Goal: Task Accomplishment & Management: Manage account settings

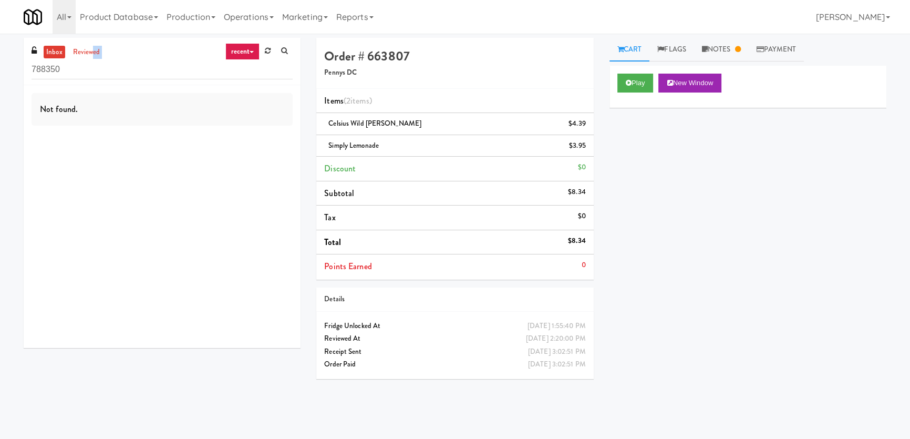
drag, startPoint x: 89, startPoint y: 58, endPoint x: 21, endPoint y: 62, distance: 69.0
click at [21, 62] on div "inbox reviewed recent all unclear take inventory issue suspicious failed recent…" at bounding box center [162, 197] width 293 height 318
paste input "Vertex - Snack Cooler - Left"
drag, startPoint x: 83, startPoint y: 70, endPoint x: 11, endPoint y: 68, distance: 72.0
click at [11, 68] on div "inbox reviewed recent all unclear take inventory issue suspicious failed recent…" at bounding box center [455, 236] width 910 height 397
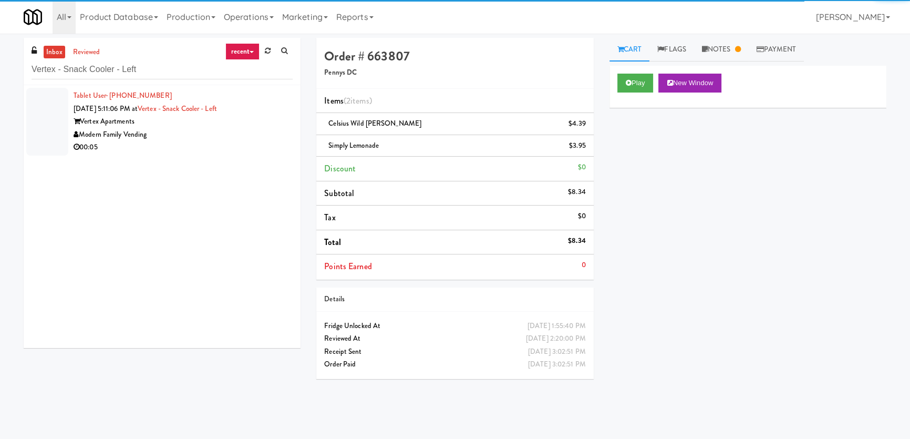
click at [210, 128] on div "Modern Family Vending" at bounding box center [183, 134] width 219 height 13
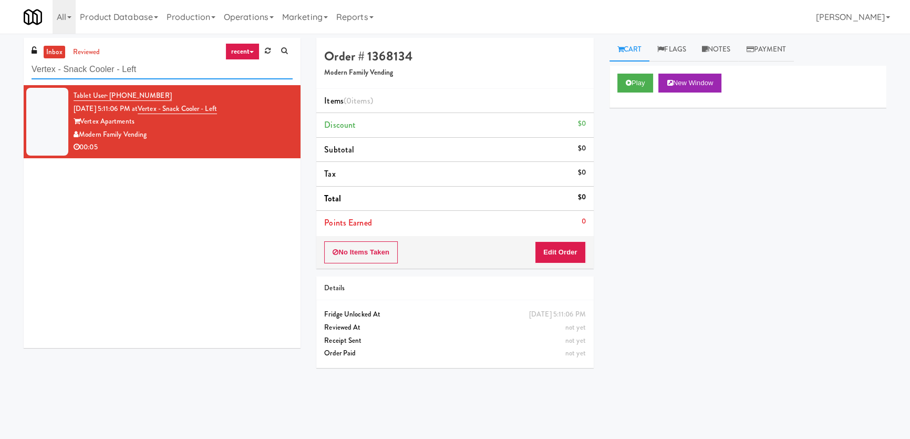
paste input "Nova - Cooler"
drag, startPoint x: 154, startPoint y: 59, endPoint x: 0, endPoint y: 56, distance: 154.1
click at [0, 56] on div "inbox reviewed recent all unclear take inventory issue suspicious failed recent…" at bounding box center [455, 236] width 910 height 397
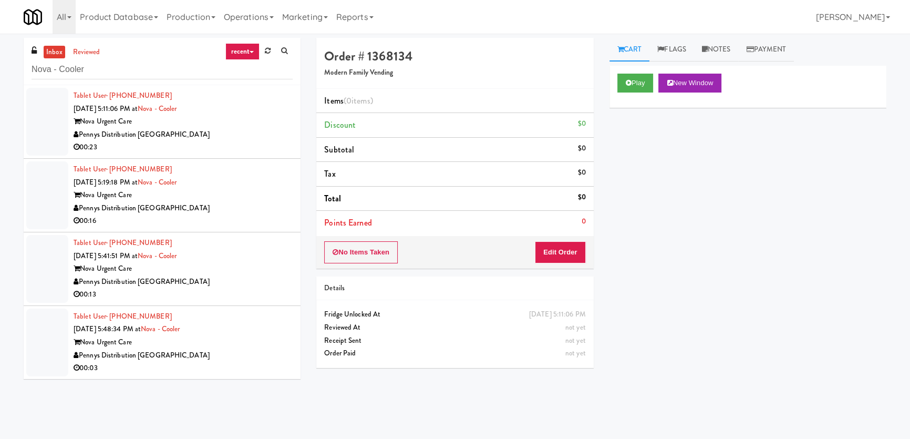
drag, startPoint x: 110, startPoint y: 57, endPoint x: 0, endPoint y: 68, distance: 110.9
click at [0, 68] on div "inbox reviewed recent all unclear take inventory issue suspicious failed recent…" at bounding box center [455, 236] width 910 height 397
paste input "27 Atlantic"
drag, startPoint x: 89, startPoint y: 68, endPoint x: 0, endPoint y: 63, distance: 89.0
click at [0, 63] on div "inbox reviewed recent all unclear take inventory issue suspicious failed recent…" at bounding box center [455, 236] width 910 height 397
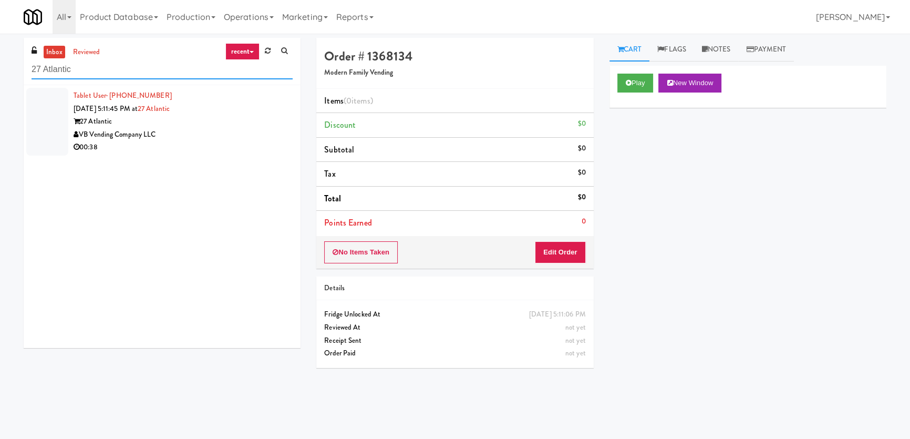
drag, startPoint x: 76, startPoint y: 66, endPoint x: 0, endPoint y: 64, distance: 75.7
click at [0, 64] on div "inbox reviewed recent all unclear take inventory issue suspicious failed recent…" at bounding box center [455, 236] width 910 height 397
paste input "[PERSON_NAME]"
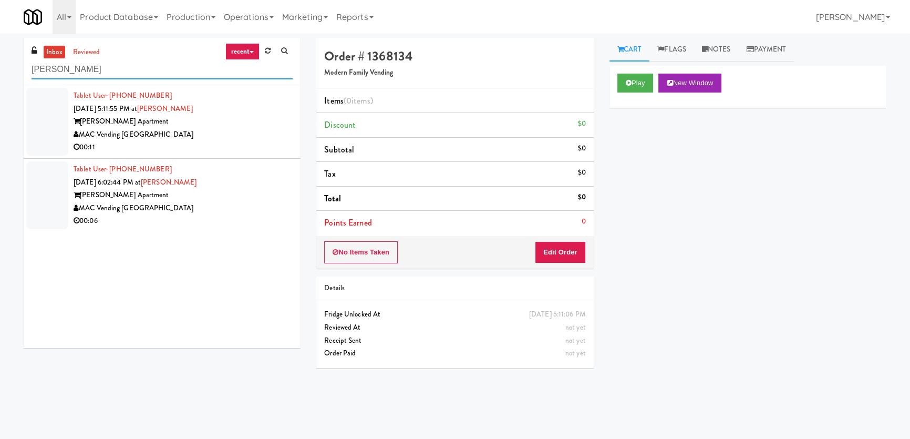
click at [117, 64] on input "[PERSON_NAME]" at bounding box center [162, 69] width 261 height 19
paste input "Vertex - Snack Cooler - Left"
drag, startPoint x: 117, startPoint y: 64, endPoint x: 4, endPoint y: 65, distance: 113.6
click at [4, 65] on div "inbox reviewed recent all unclear take inventory issue suspicious failed recent…" at bounding box center [455, 236] width 910 height 397
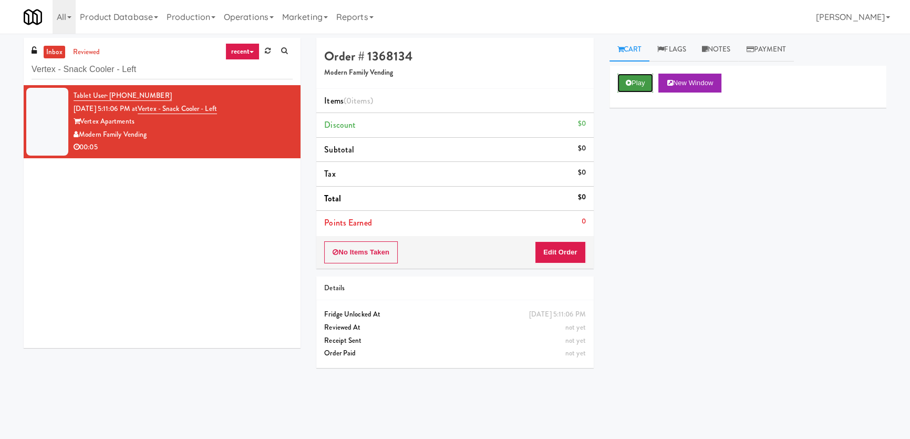
click at [635, 90] on button "Play" at bounding box center [636, 83] width 36 height 19
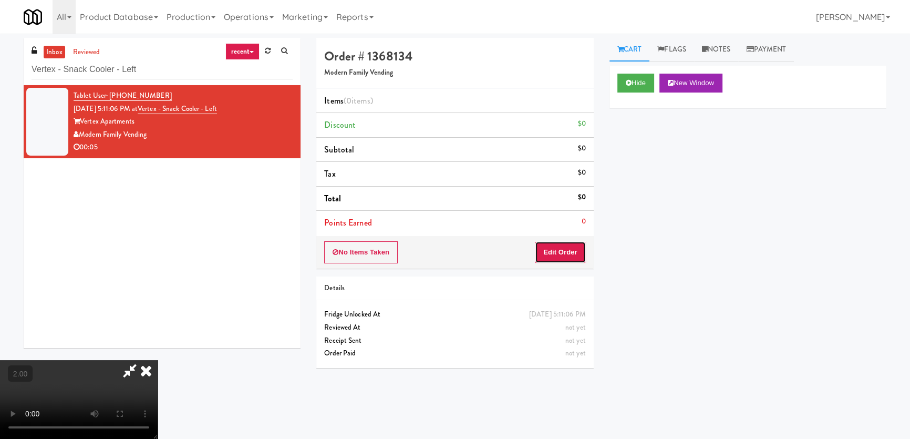
click at [577, 249] on button "Edit Order" at bounding box center [560, 252] width 51 height 22
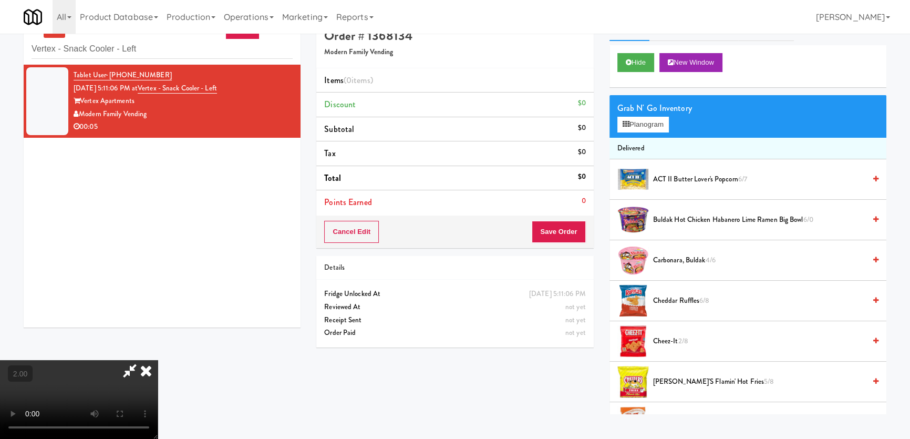
scroll to position [33, 0]
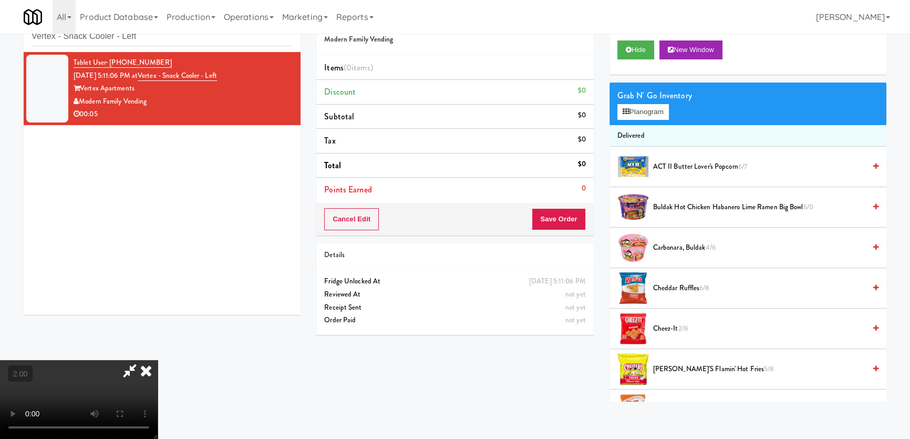
click at [158, 360] on video at bounding box center [79, 399] width 158 height 79
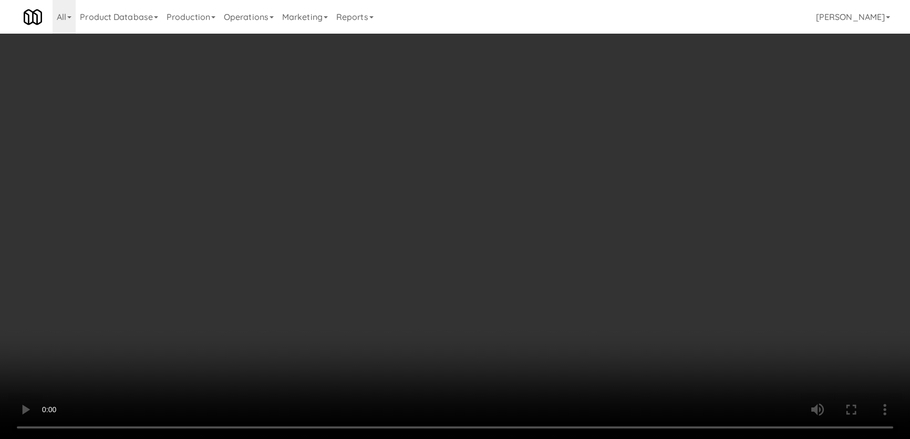
click at [212, 416] on video at bounding box center [455, 219] width 910 height 439
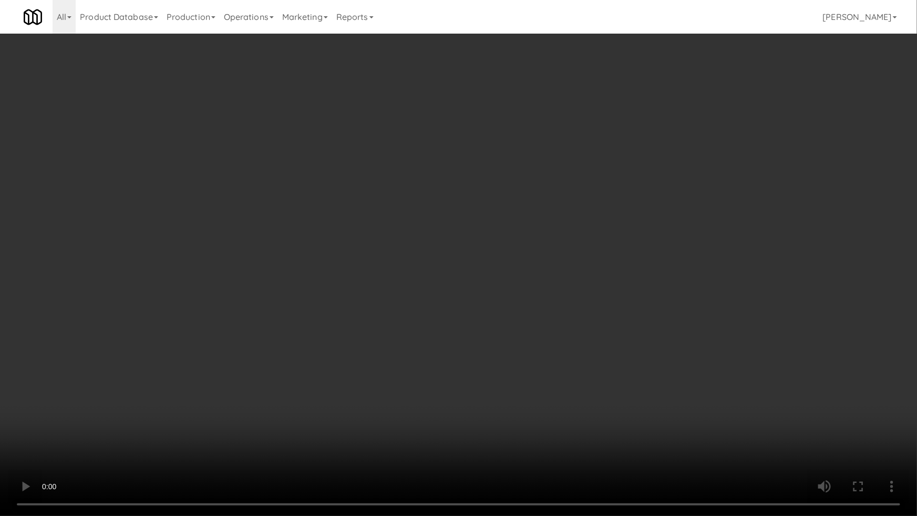
click at [220, 417] on video at bounding box center [458, 258] width 917 height 516
click at [278, 415] on video at bounding box center [458, 258] width 917 height 516
click at [276, 415] on video at bounding box center [458, 258] width 917 height 516
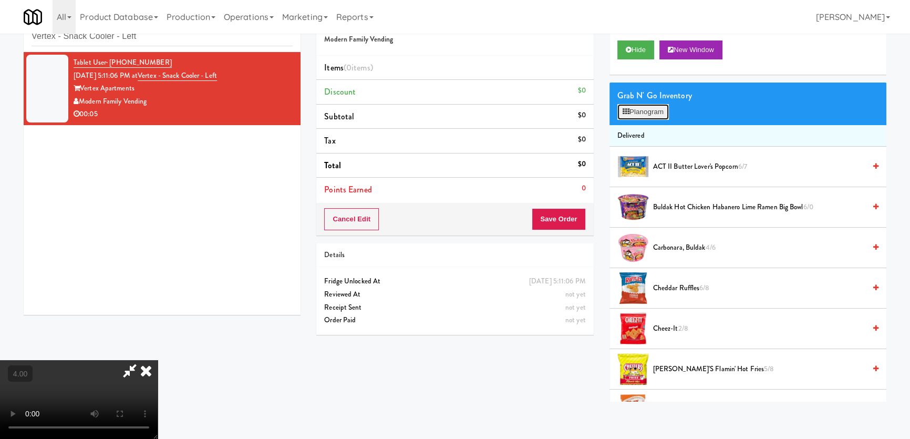
click at [659, 111] on button "Planogram" at bounding box center [644, 112] width 52 height 16
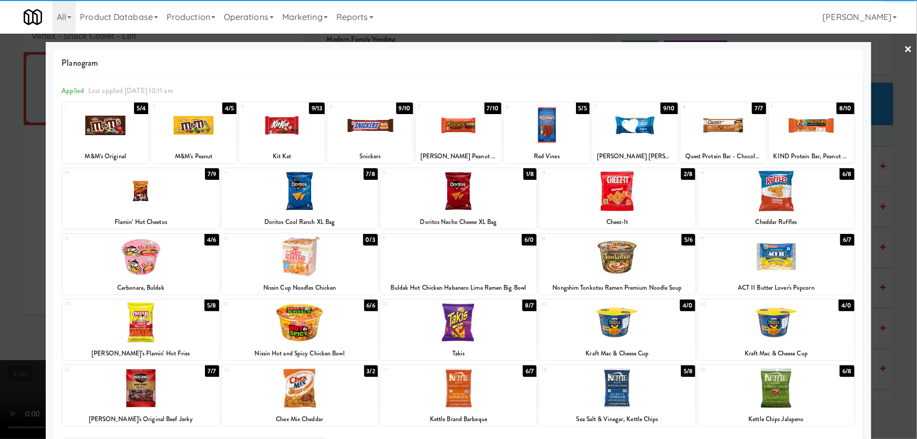
click at [197, 124] on div at bounding box center [194, 125] width 86 height 40
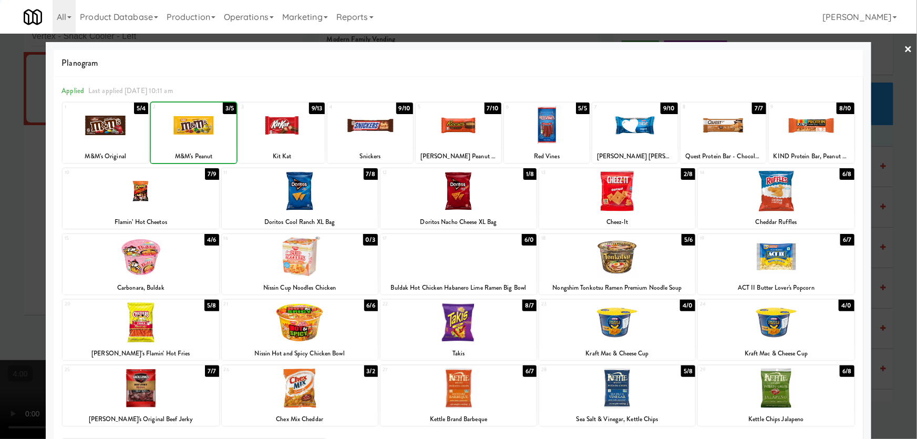
click at [0, 136] on div at bounding box center [458, 219] width 917 height 439
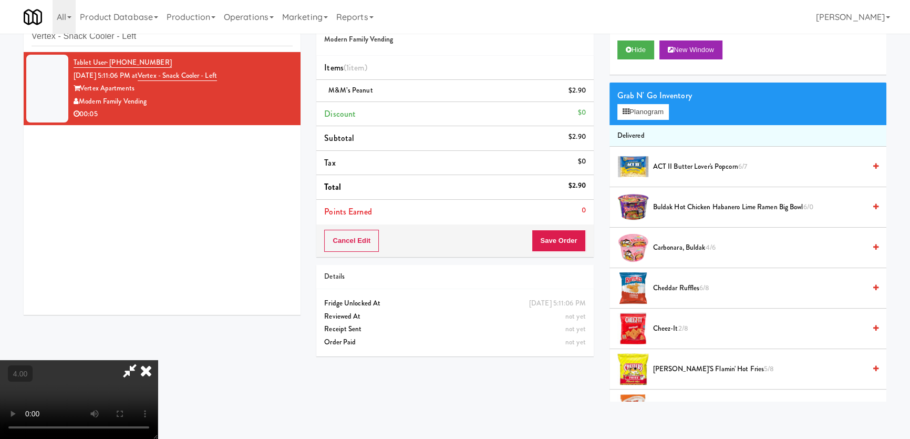
click at [158, 360] on icon at bounding box center [146, 370] width 23 height 21
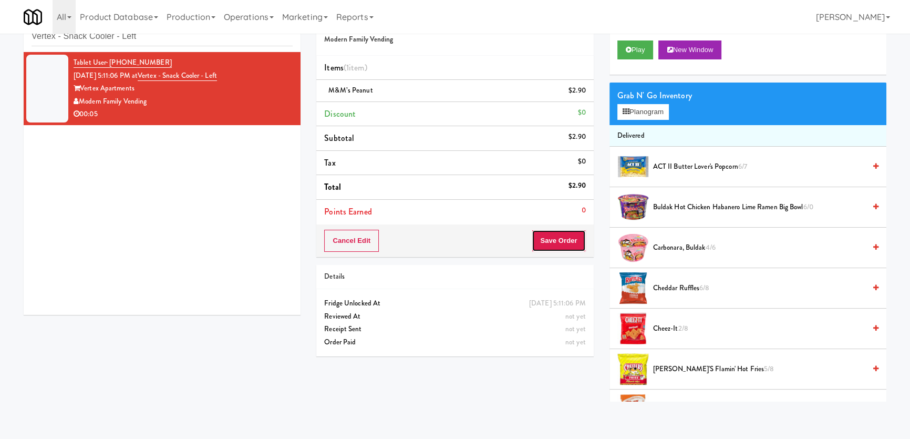
click at [573, 247] on button "Save Order" at bounding box center [559, 241] width 54 height 22
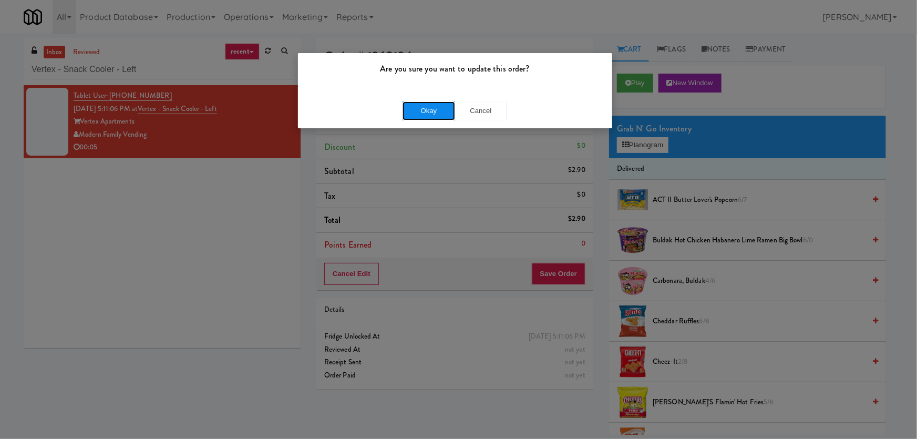
click at [413, 107] on button "Okay" at bounding box center [429, 110] width 53 height 19
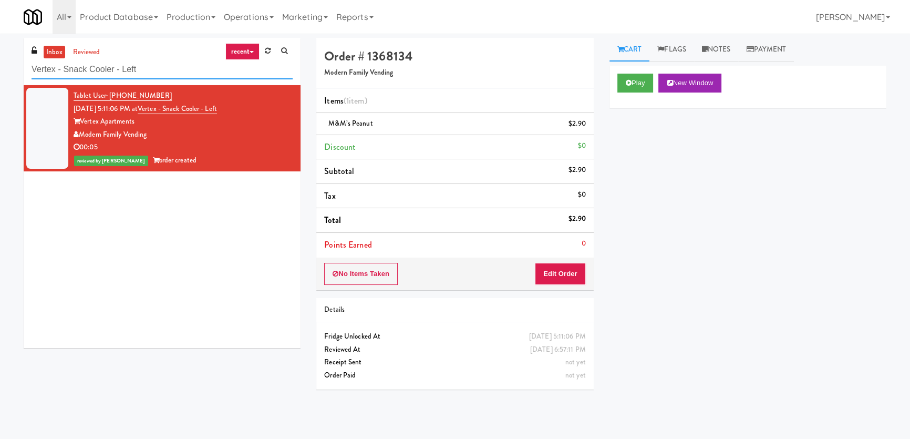
paste input "27 Atlantic"
drag, startPoint x: 150, startPoint y: 63, endPoint x: 0, endPoint y: 55, distance: 150.6
click at [0, 55] on div "inbox reviewed recent all unclear take inventory issue suspicious failed recent…" at bounding box center [455, 236] width 910 height 397
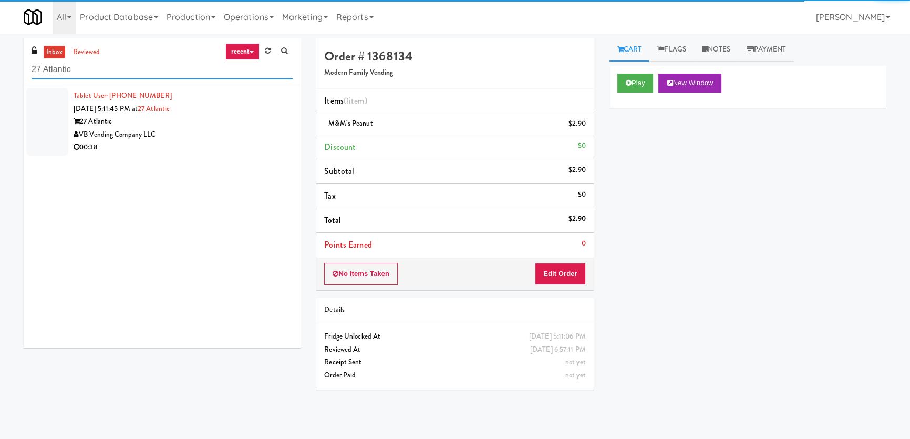
type input "27 Atlantic"
click at [235, 129] on div "VB Vending Company LLC" at bounding box center [183, 134] width 219 height 13
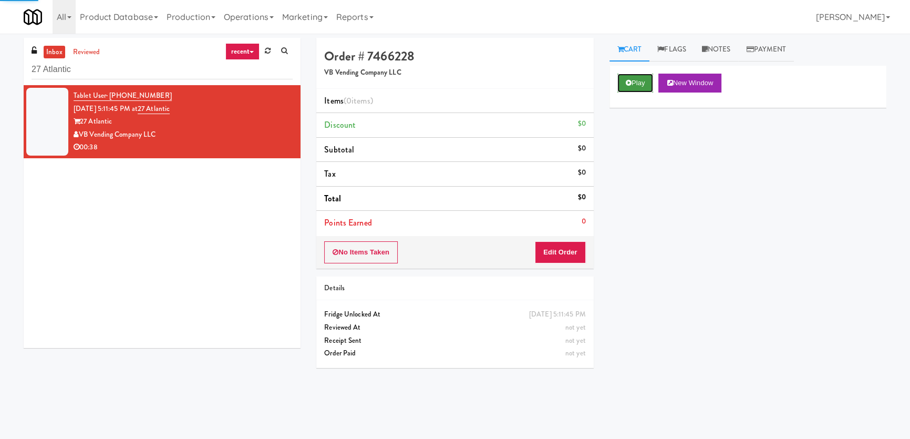
click at [637, 89] on button "Play" at bounding box center [636, 83] width 36 height 19
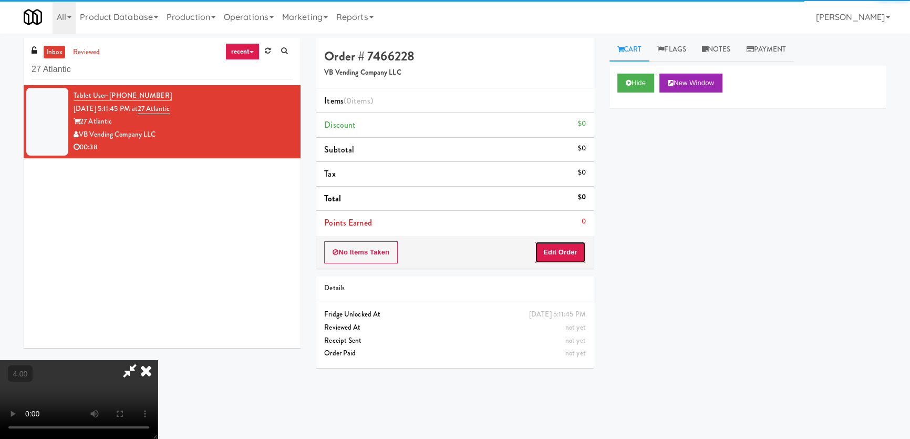
click at [577, 252] on button "Edit Order" at bounding box center [560, 252] width 51 height 22
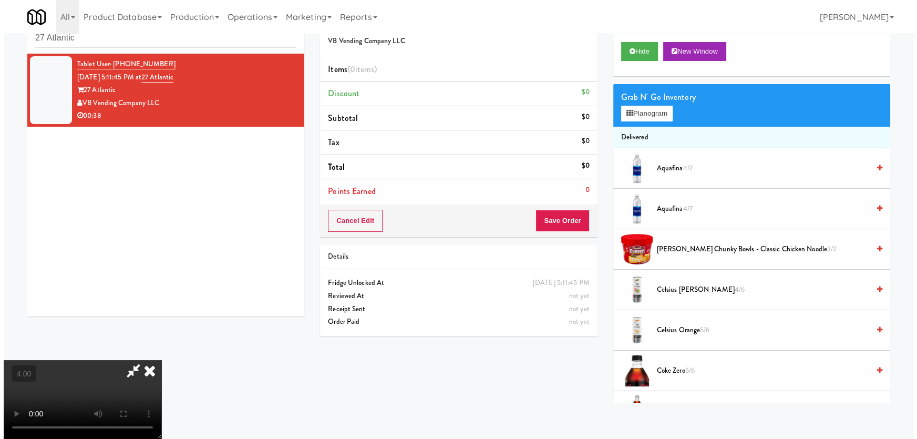
scroll to position [33, 0]
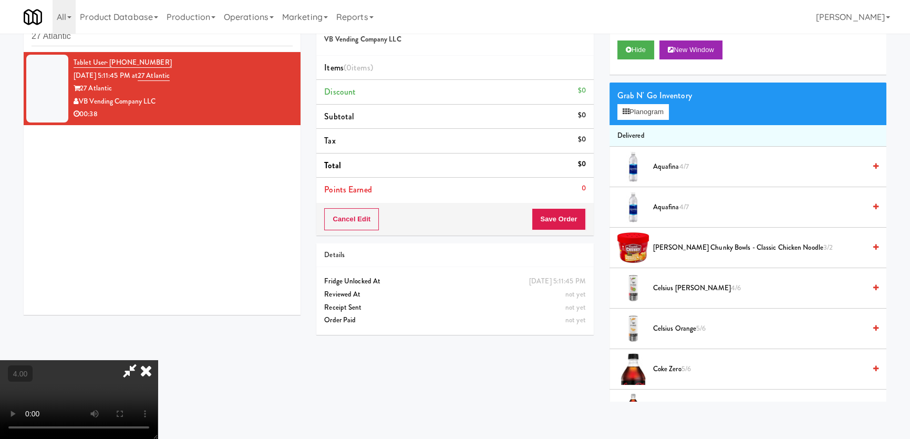
click at [109, 360] on video at bounding box center [79, 399] width 158 height 79
click at [108, 360] on video at bounding box center [79, 399] width 158 height 79
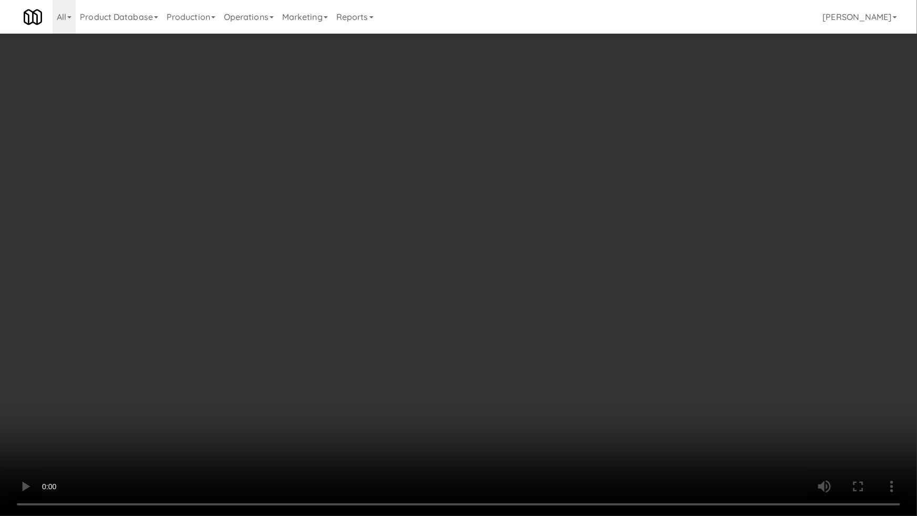
click at [167, 438] on video at bounding box center [458, 258] width 917 height 516
click at [190, 404] on video at bounding box center [458, 258] width 917 height 516
click at [497, 379] on video at bounding box center [458, 258] width 917 height 516
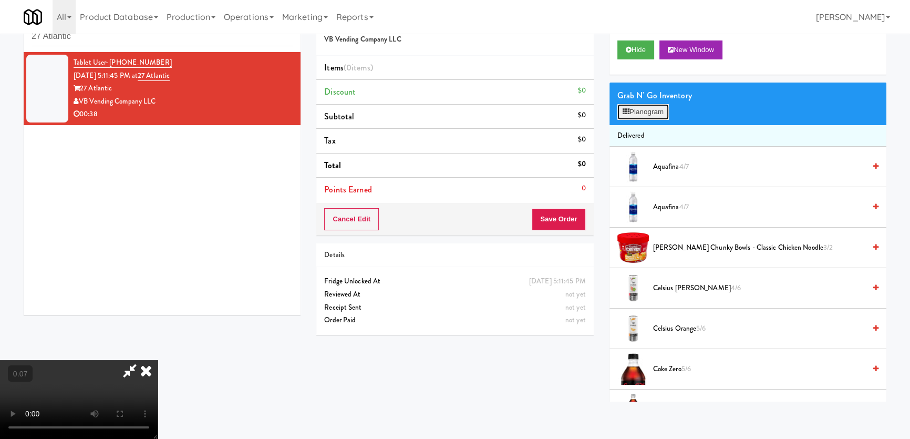
click at [653, 107] on button "Planogram" at bounding box center [644, 112] width 52 height 16
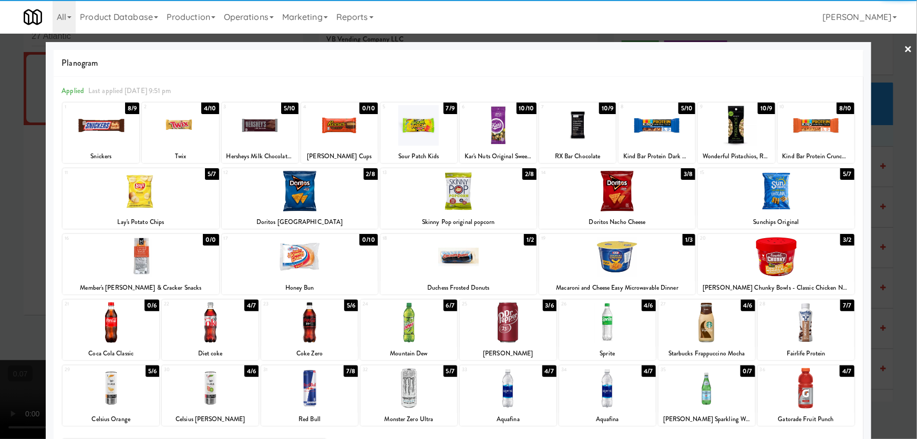
drag, startPoint x: 344, startPoint y: 261, endPoint x: 339, endPoint y: 260, distance: 5.3
click at [340, 261] on div at bounding box center [300, 257] width 156 height 40
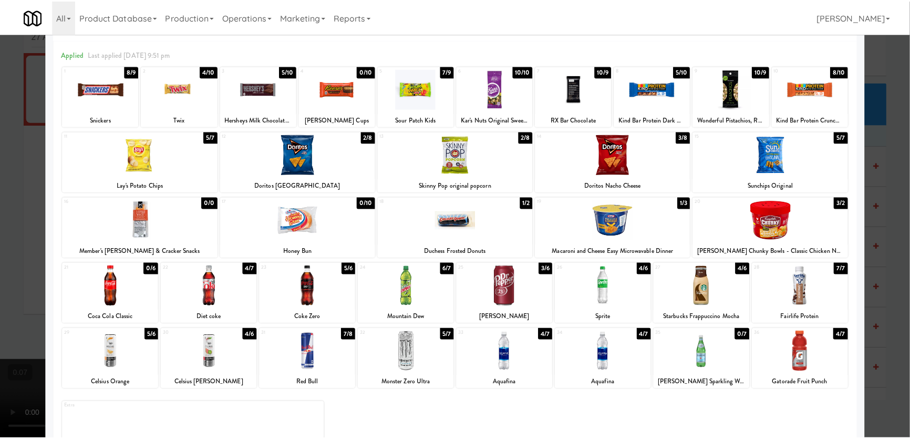
scroll to position [77, 0]
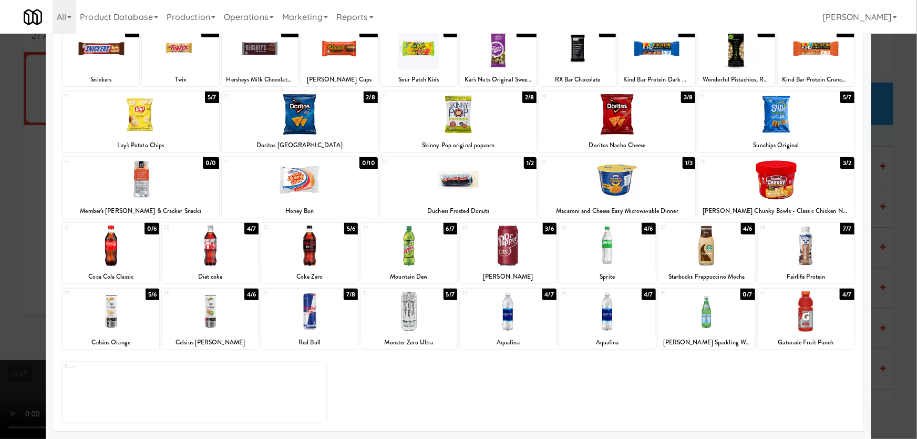
click at [632, 324] on div at bounding box center [607, 311] width 97 height 40
click at [0, 240] on div at bounding box center [458, 219] width 917 height 439
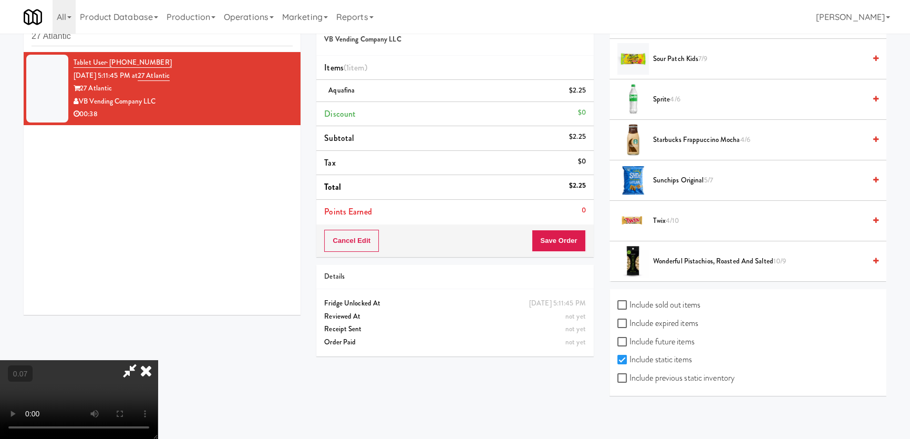
click at [652, 302] on label "Include sold out items" at bounding box center [659, 305] width 83 height 16
click at [630, 302] on input "Include sold out items" at bounding box center [624, 305] width 12 height 8
checkbox input "true"
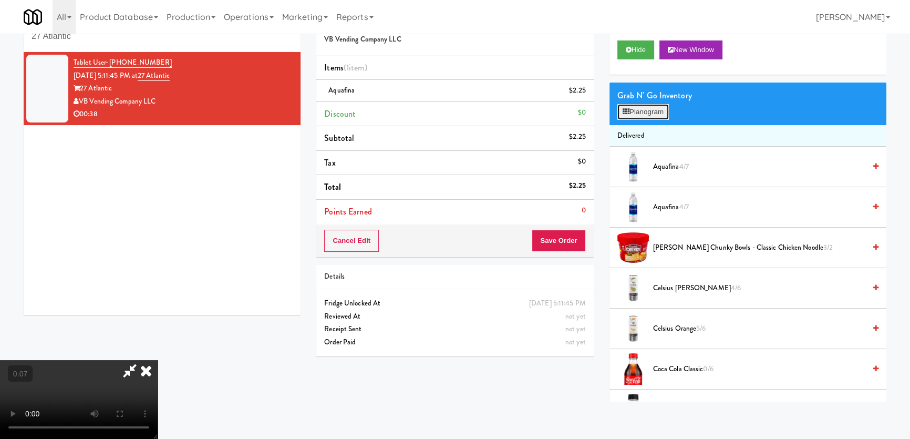
click at [637, 106] on button "Planogram" at bounding box center [644, 112] width 52 height 16
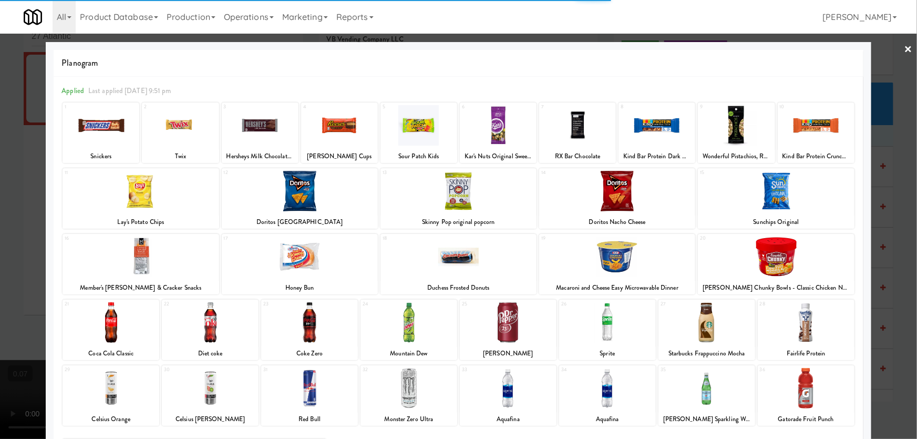
drag, startPoint x: 305, startPoint y: 262, endPoint x: 296, endPoint y: 260, distance: 9.1
click at [305, 262] on div at bounding box center [300, 257] width 156 height 40
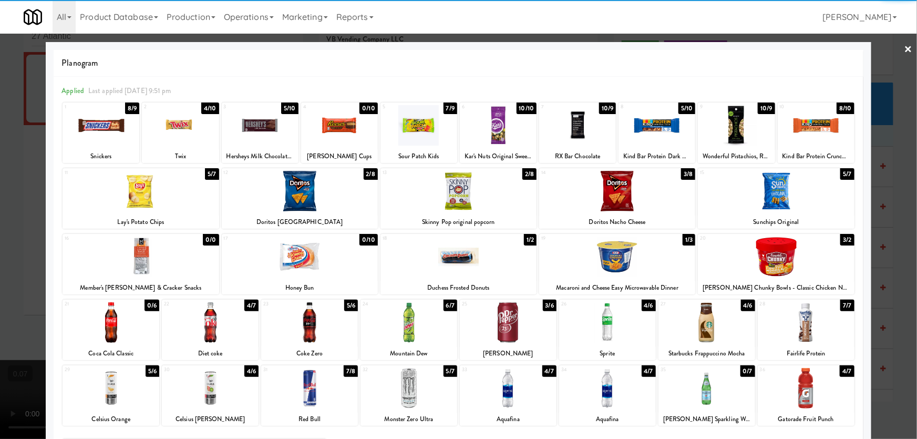
drag, startPoint x: 305, startPoint y: 264, endPoint x: 91, endPoint y: 233, distance: 215.7
click at [300, 264] on div at bounding box center [300, 257] width 156 height 40
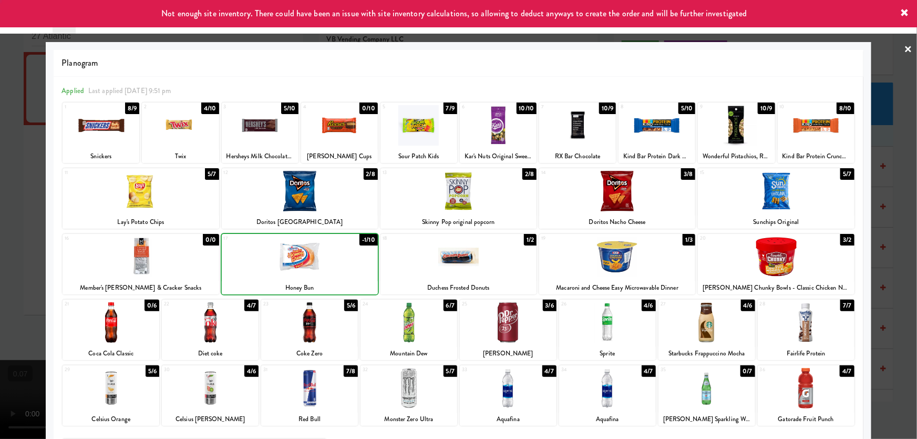
click at [0, 221] on div at bounding box center [458, 219] width 917 height 439
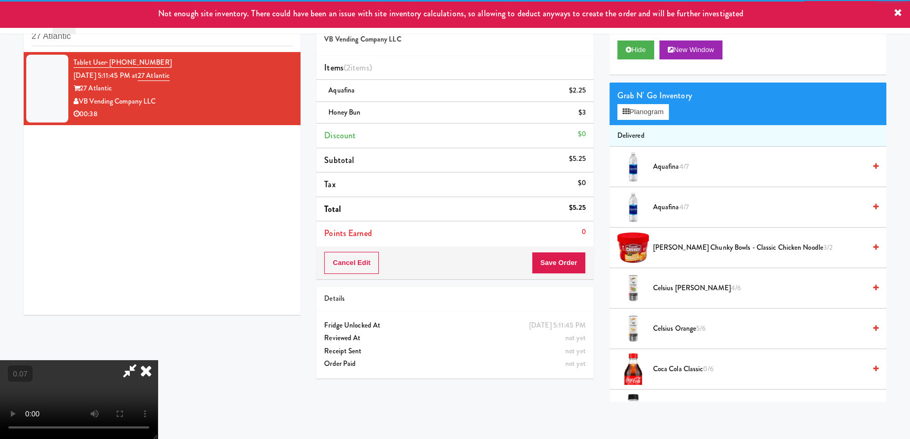
click at [158, 360] on video at bounding box center [79, 399] width 158 height 79
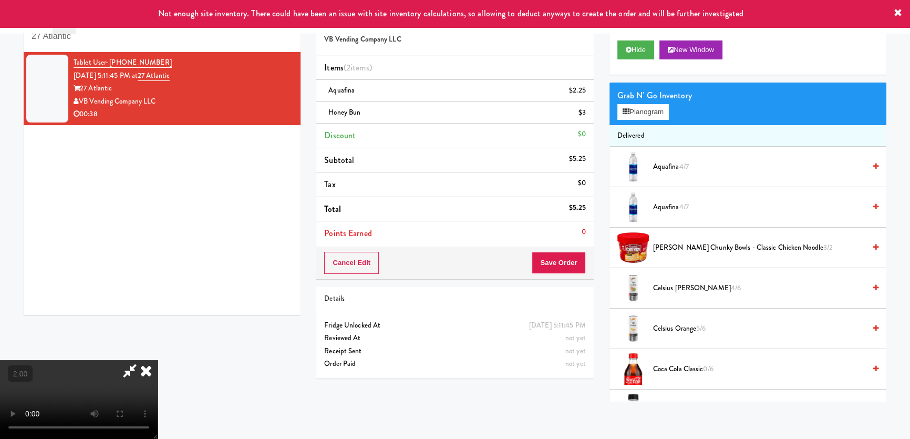
click at [158, 360] on video at bounding box center [79, 399] width 158 height 79
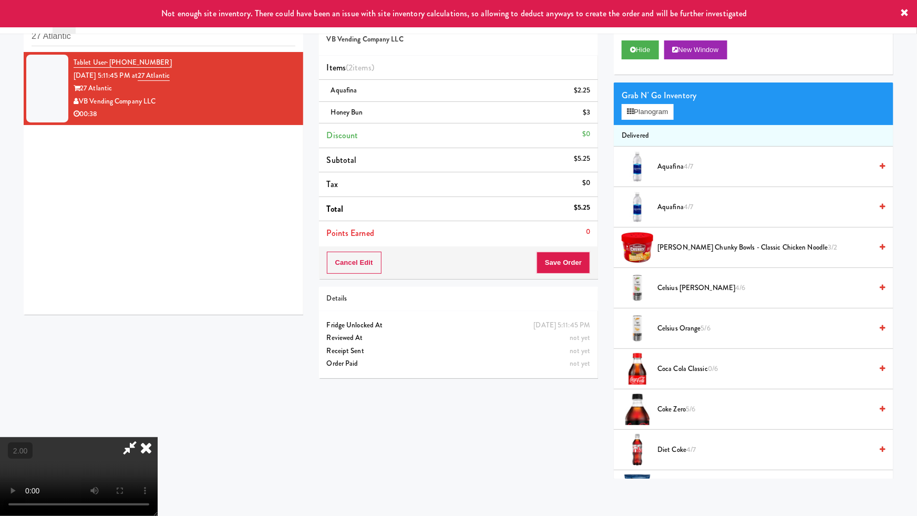
click at [158, 437] on video at bounding box center [79, 476] width 158 height 79
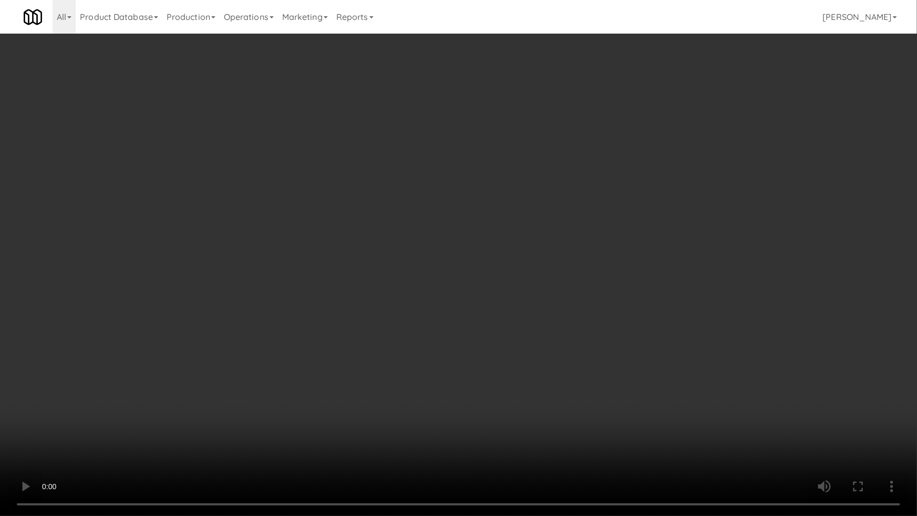
click at [514, 320] on video at bounding box center [458, 258] width 917 height 516
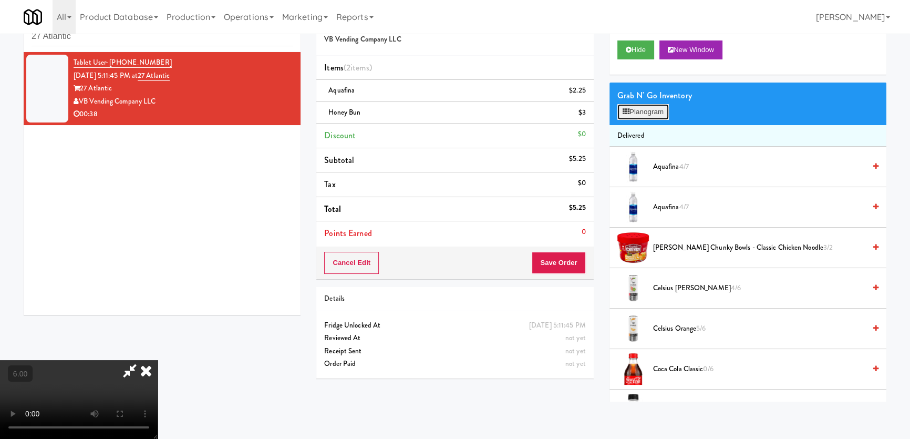
click at [663, 115] on button "Planogram" at bounding box center [644, 112] width 52 height 16
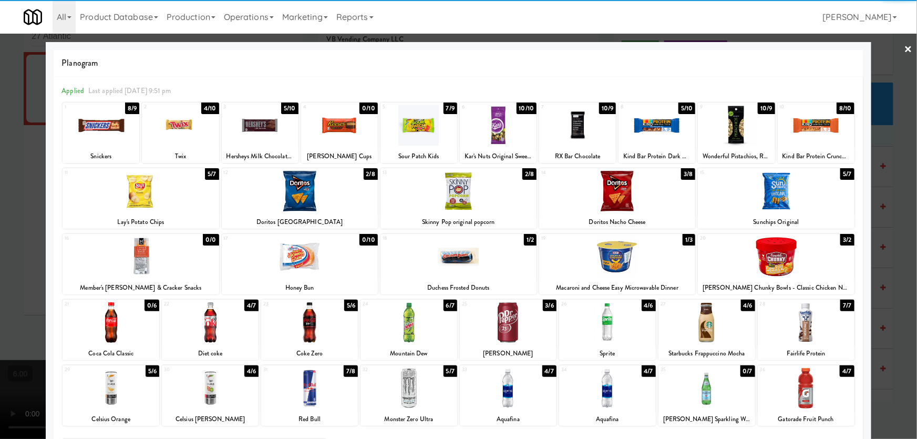
click at [142, 137] on div at bounding box center [180, 125] width 77 height 40
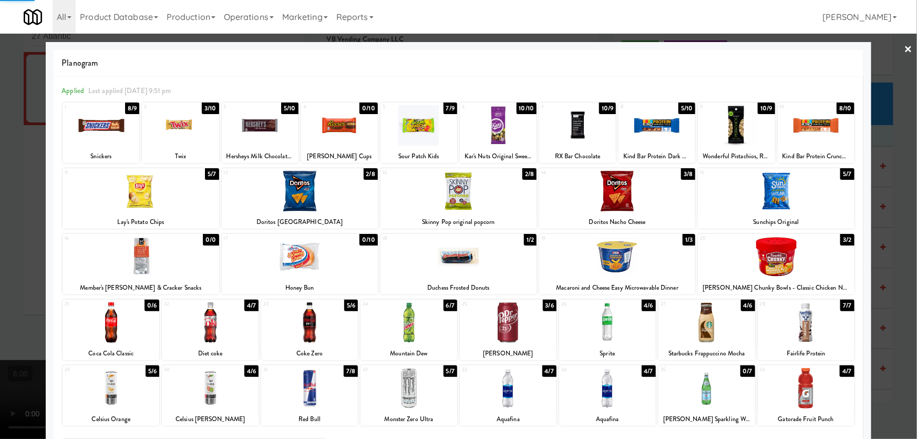
click at [112, 130] on div at bounding box center [101, 125] width 77 height 40
drag, startPoint x: 0, startPoint y: 122, endPoint x: 212, endPoint y: 135, distance: 212.2
click at [1, 122] on div at bounding box center [458, 219] width 917 height 439
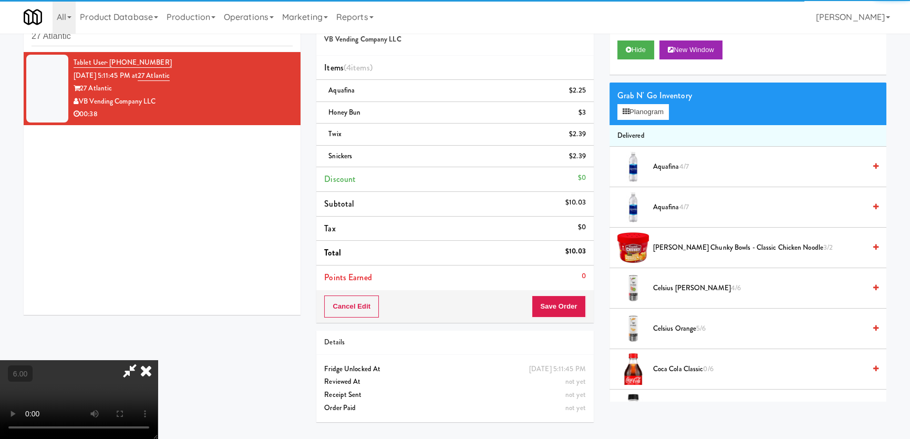
click at [158, 360] on icon at bounding box center [146, 370] width 23 height 21
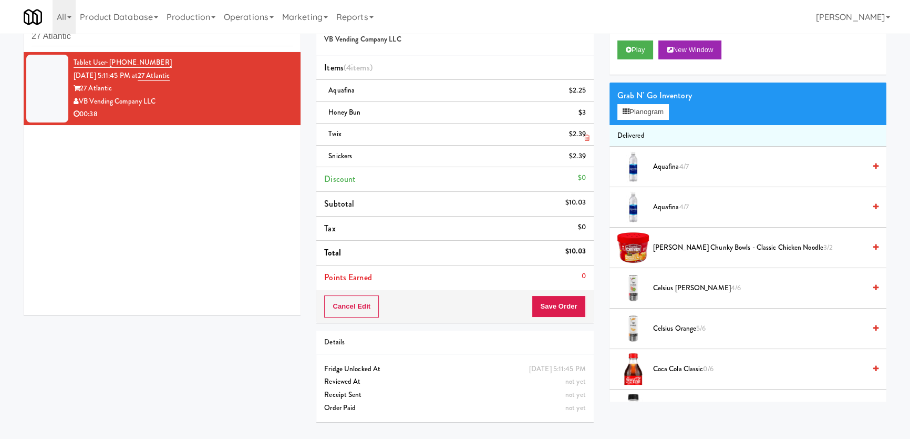
click at [583, 139] on link at bounding box center [584, 138] width 9 height 13
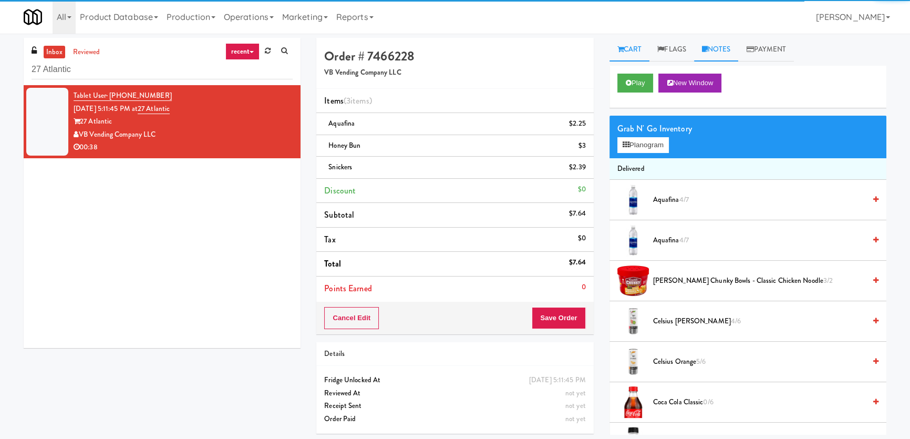
click at [723, 55] on link "Notes" at bounding box center [716, 50] width 45 height 24
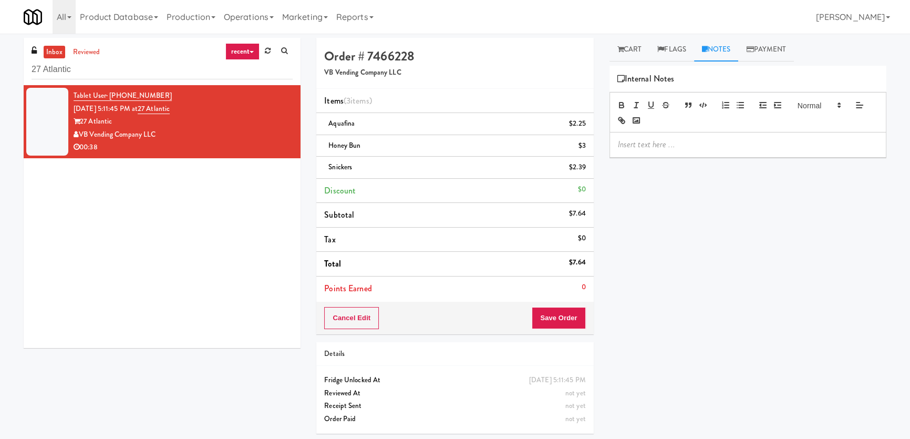
click at [718, 144] on p at bounding box center [748, 145] width 260 height 12
drag, startPoint x: 789, startPoint y: 147, endPoint x: 725, endPoint y: 147, distance: 63.6
click at [725, 147] on p "Paureen: #DisabledCamera #TopRight" at bounding box center [748, 145] width 260 height 12
click at [568, 311] on button "Save Order" at bounding box center [559, 318] width 54 height 22
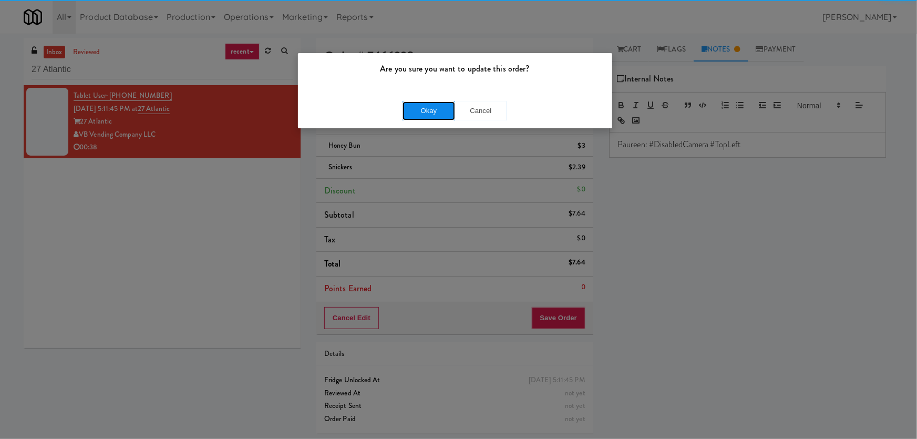
click at [431, 113] on button "Okay" at bounding box center [429, 110] width 53 height 19
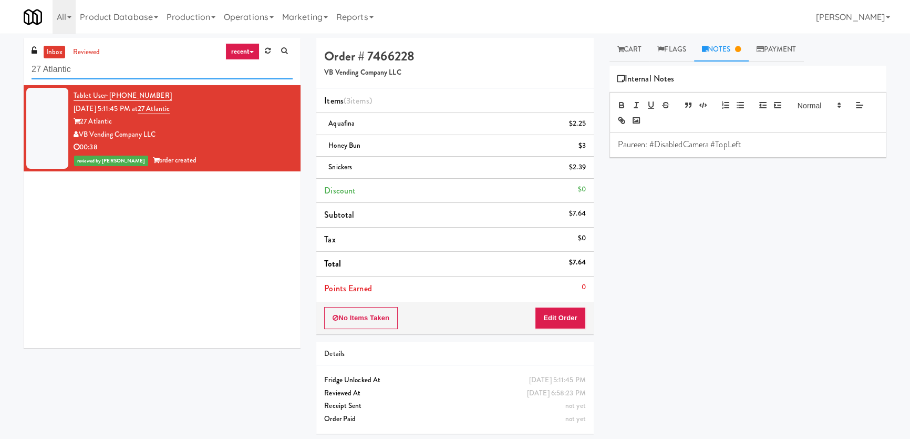
paste input "Vertex - Snack Cooler - Left"
drag, startPoint x: 168, startPoint y: 74, endPoint x: 0, endPoint y: 82, distance: 168.4
click at [0, 82] on div "inbox reviewed recent all unclear take inventory issue suspicious failed recent…" at bounding box center [455, 240] width 910 height 404
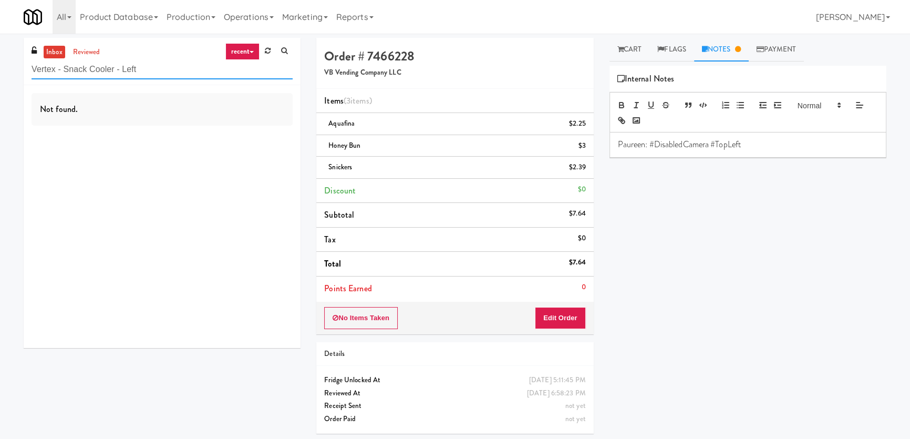
paste input "[PERSON_NAME]"
drag, startPoint x: 148, startPoint y: 70, endPoint x: 0, endPoint y: 70, distance: 148.2
click at [0, 70] on div "inbox reviewed recent all unclear take inventory issue suspicious failed recent…" at bounding box center [455, 240] width 910 height 404
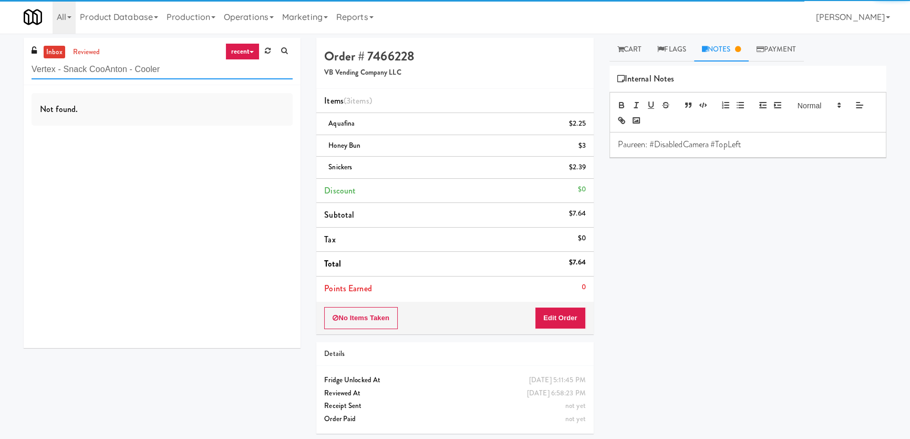
paste input "text"
drag, startPoint x: 173, startPoint y: 64, endPoint x: 0, endPoint y: 49, distance: 174.0
click at [0, 49] on div "inbox reviewed recent all unclear take inventory issue suspicious failed recent…" at bounding box center [455, 240] width 910 height 404
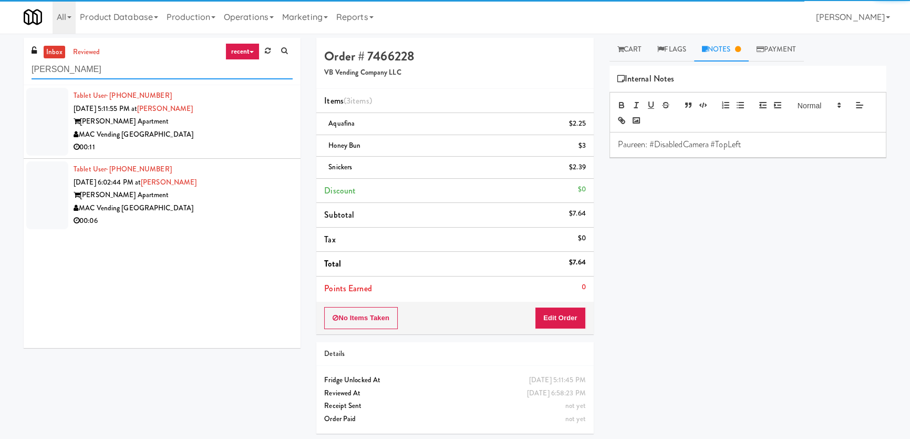
type input "[PERSON_NAME]"
click at [242, 148] on div "00:11" at bounding box center [183, 147] width 219 height 13
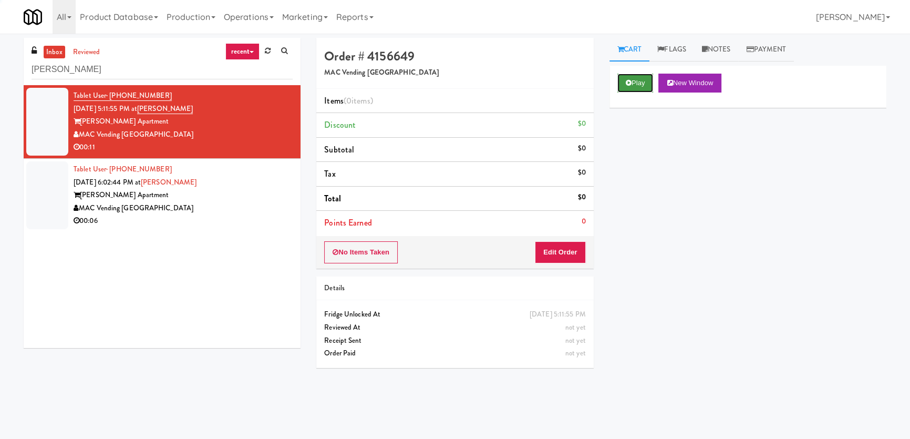
click at [626, 82] on icon at bounding box center [629, 82] width 6 height 7
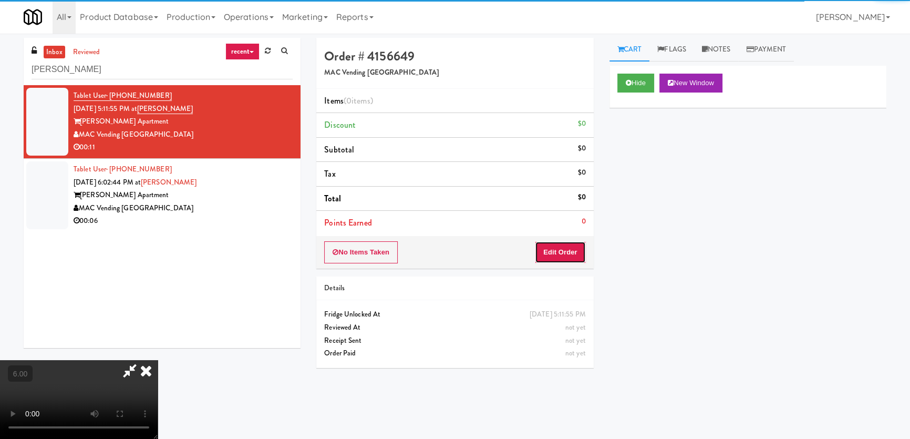
click at [567, 249] on button "Edit Order" at bounding box center [560, 252] width 51 height 22
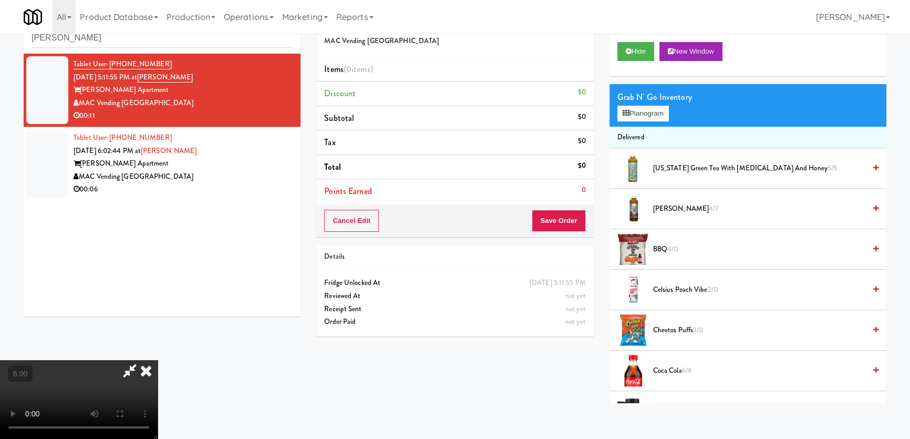
scroll to position [33, 0]
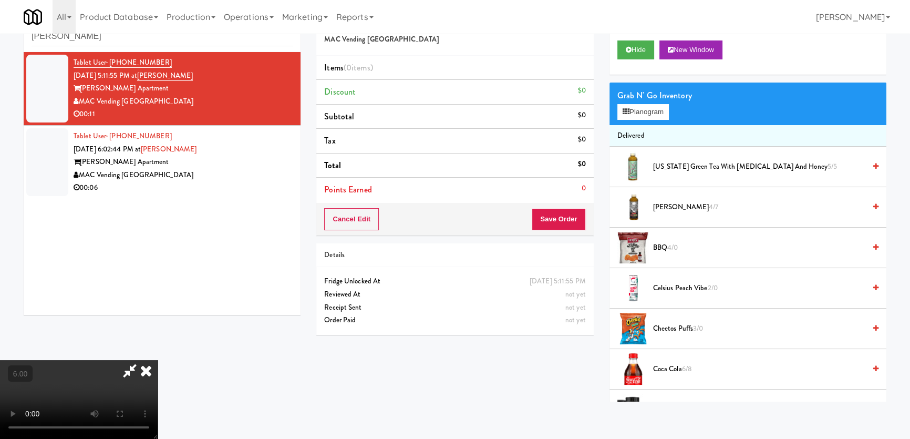
click at [152, 380] on video at bounding box center [79, 399] width 158 height 79
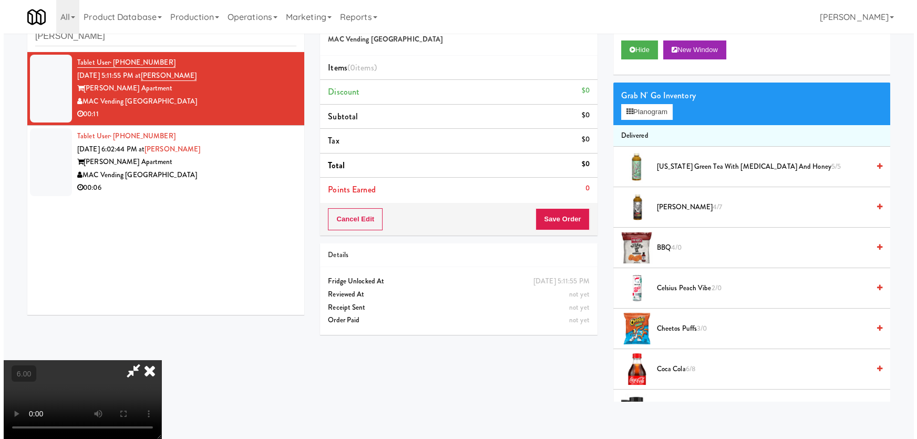
scroll to position [22, 0]
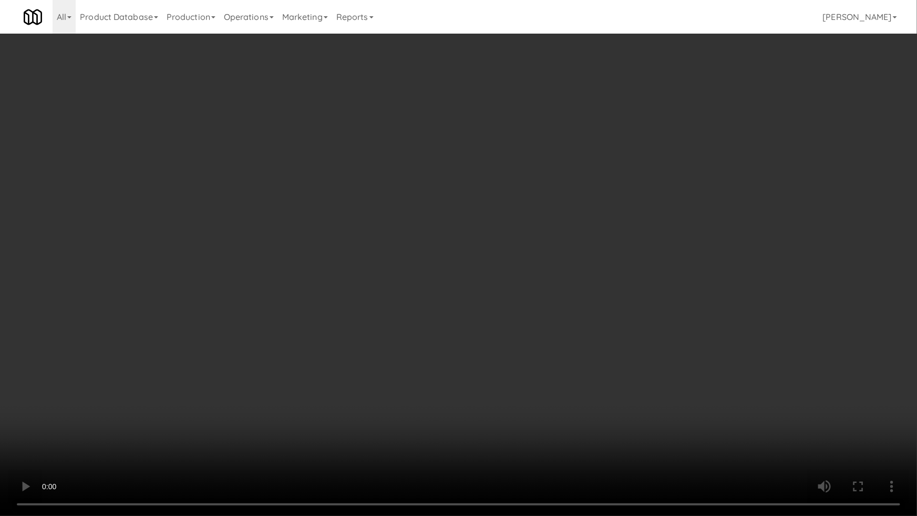
click at [414, 362] on video at bounding box center [458, 258] width 917 height 516
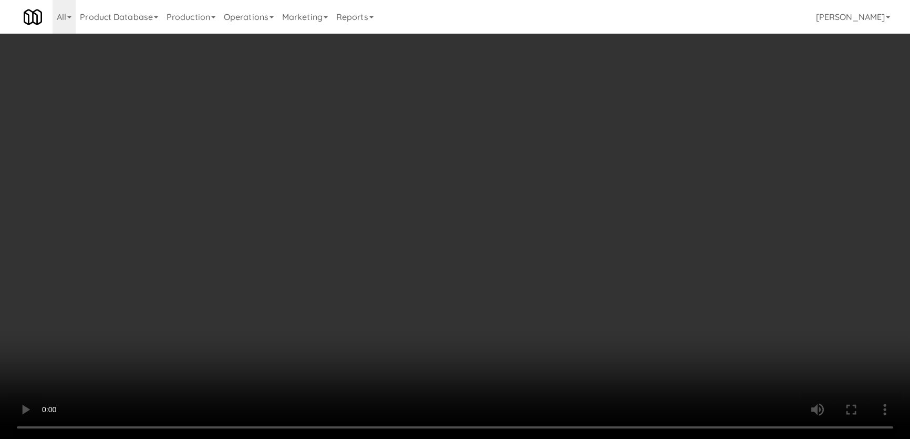
click at [641, 120] on div "Grab N' Go Inventory Planogram" at bounding box center [748, 104] width 277 height 43
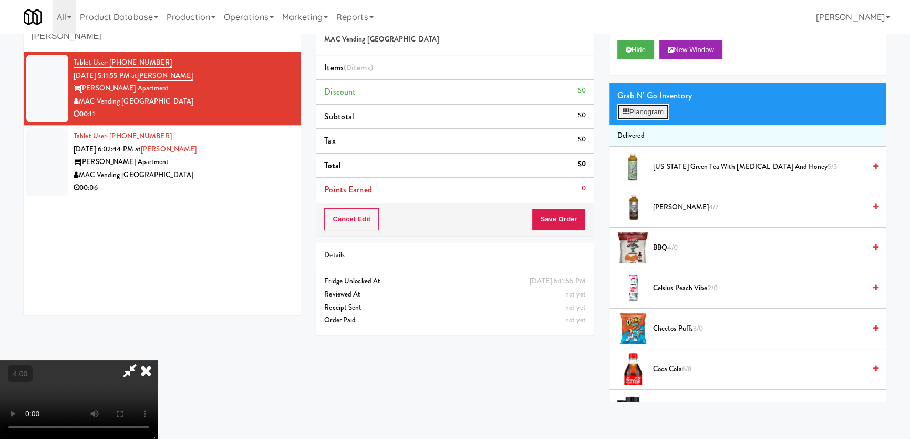
click at [641, 115] on button "Planogram" at bounding box center [644, 112] width 52 height 16
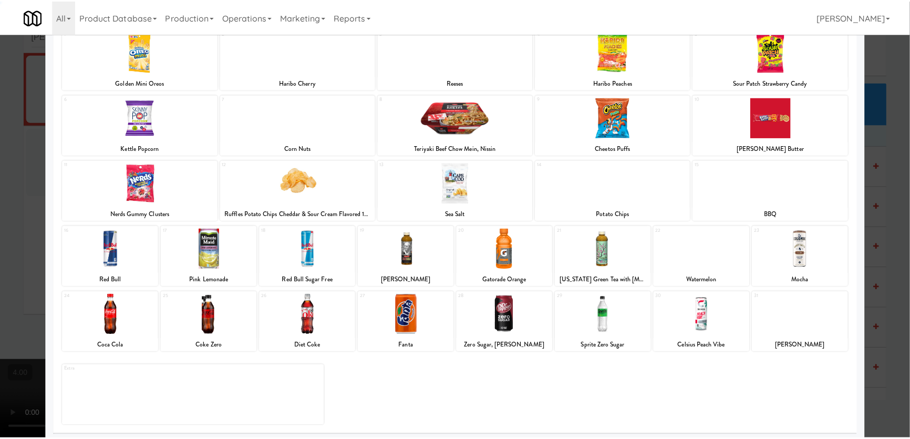
scroll to position [77, 0]
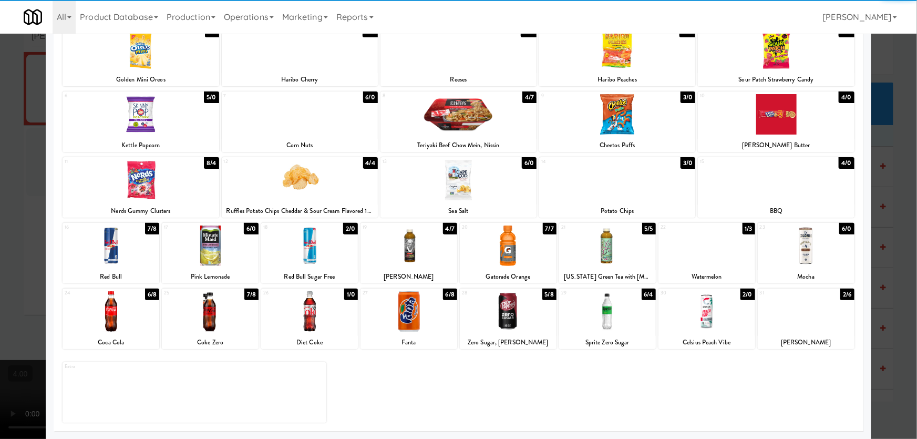
click at [795, 323] on div at bounding box center [806, 311] width 97 height 40
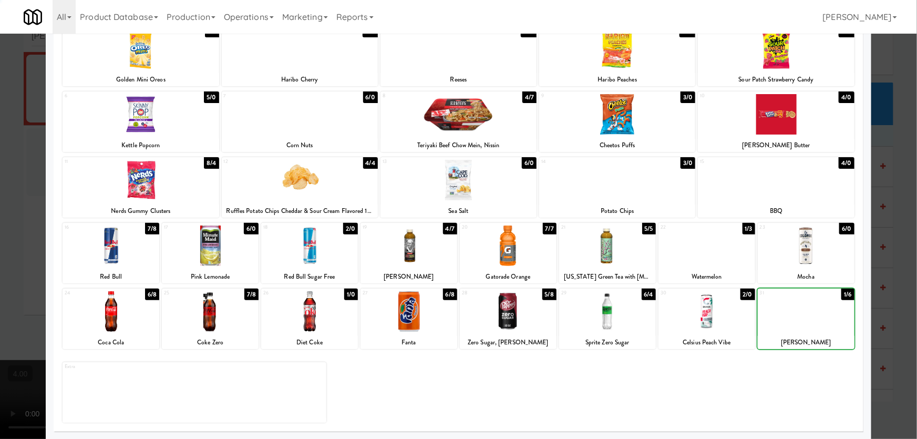
click at [795, 323] on div at bounding box center [806, 311] width 97 height 40
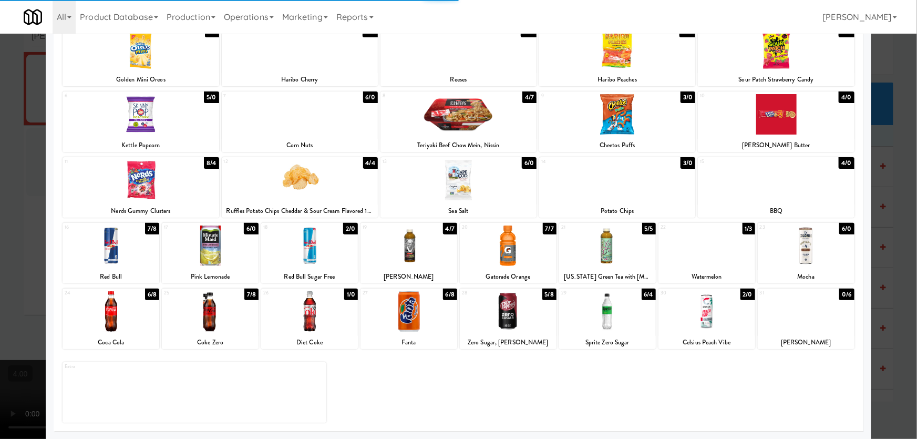
click at [873, 224] on div at bounding box center [458, 219] width 917 height 439
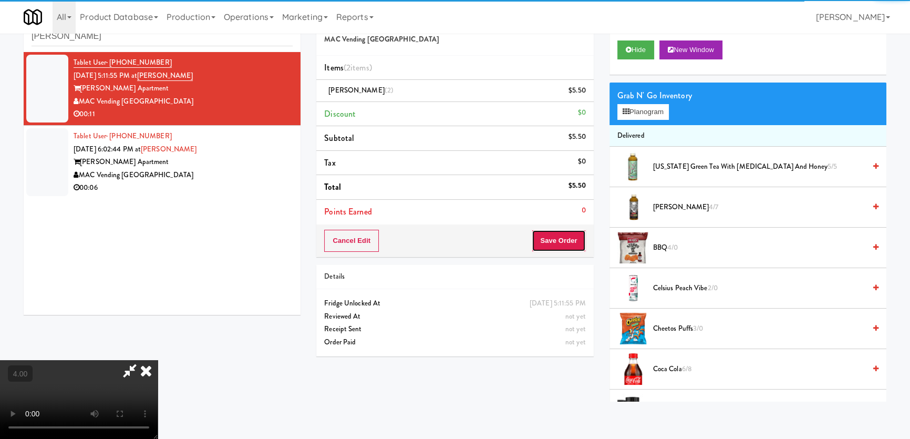
click at [555, 236] on button "Save Order" at bounding box center [559, 241] width 54 height 22
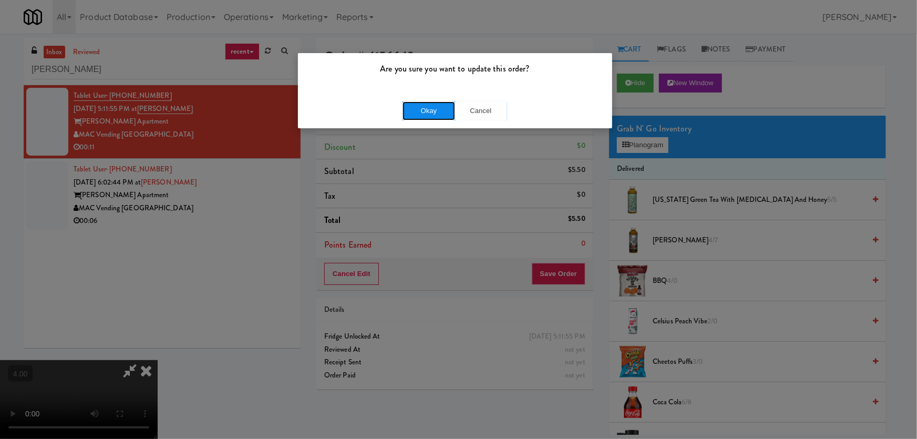
click at [426, 115] on button "Okay" at bounding box center [429, 110] width 53 height 19
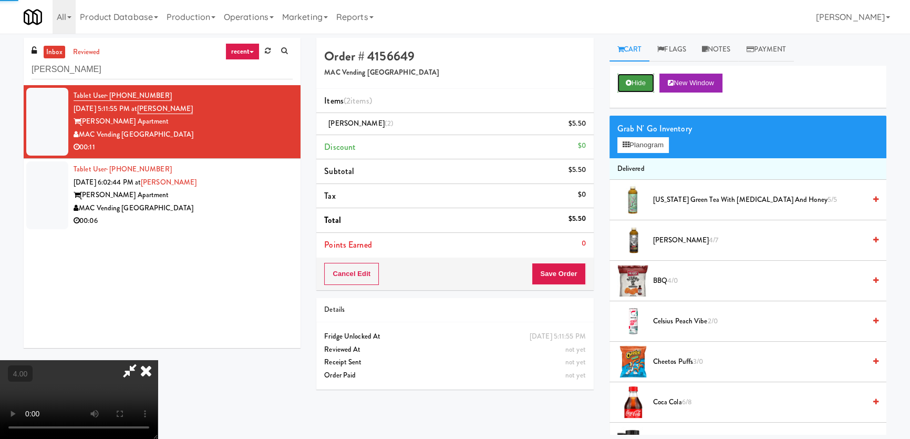
click at [644, 81] on button "Hide" at bounding box center [636, 83] width 37 height 19
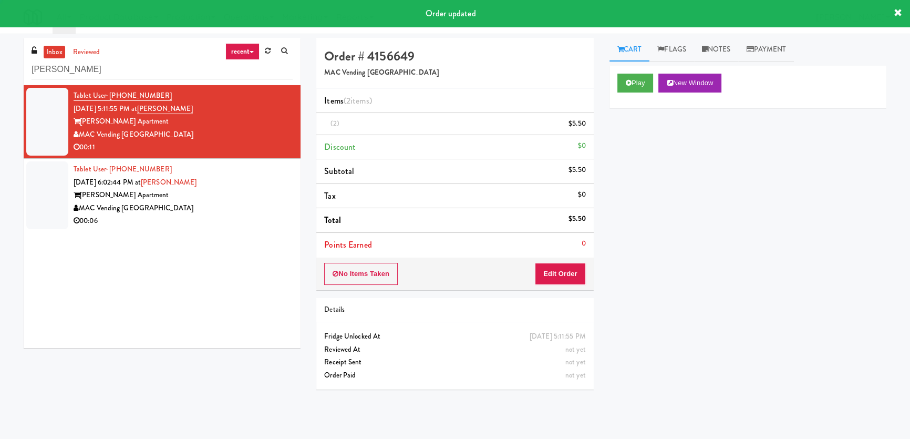
click at [284, 197] on div "[PERSON_NAME] Apartment" at bounding box center [183, 195] width 219 height 13
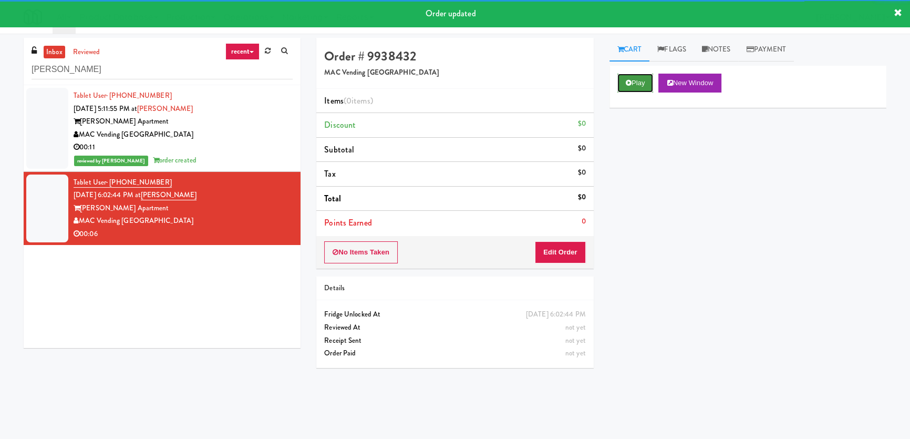
click at [644, 80] on button "Play" at bounding box center [636, 83] width 36 height 19
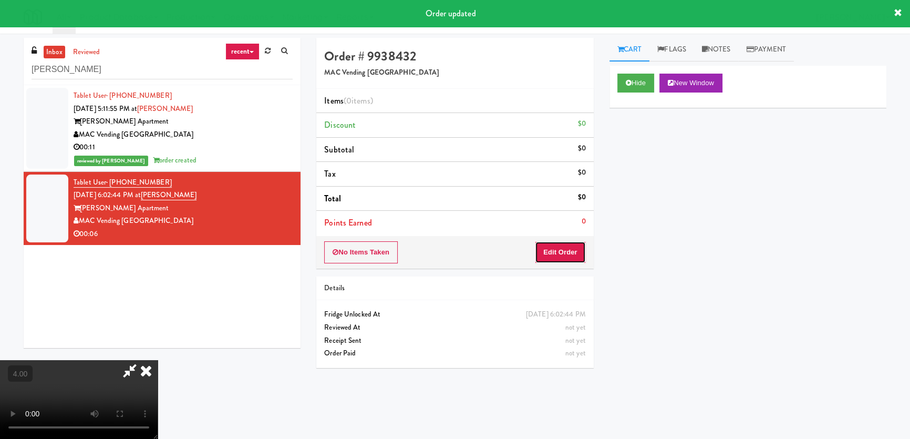
click at [576, 247] on button "Edit Order" at bounding box center [560, 252] width 51 height 22
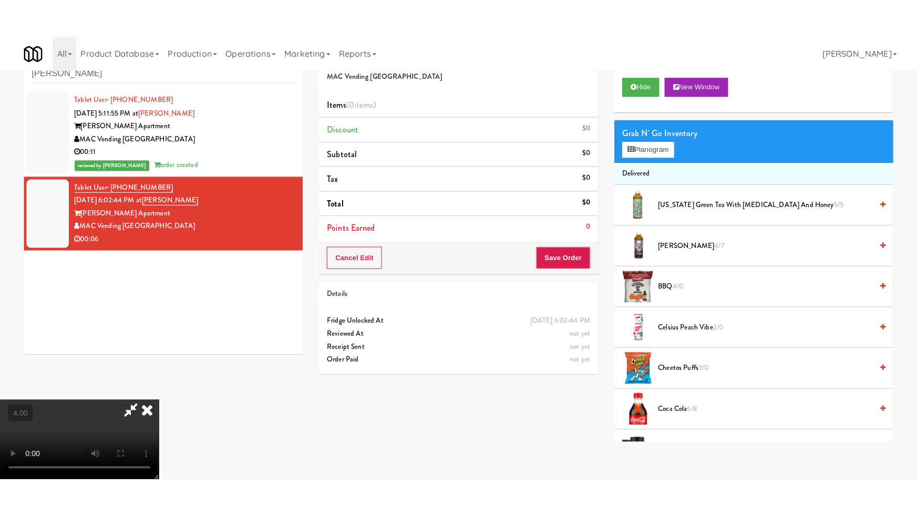
scroll to position [163, 0]
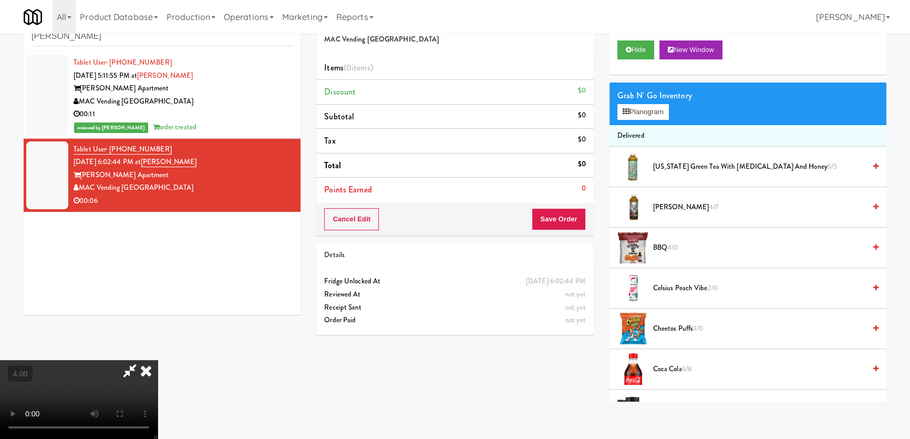
click at [158, 360] on video at bounding box center [79, 399] width 158 height 79
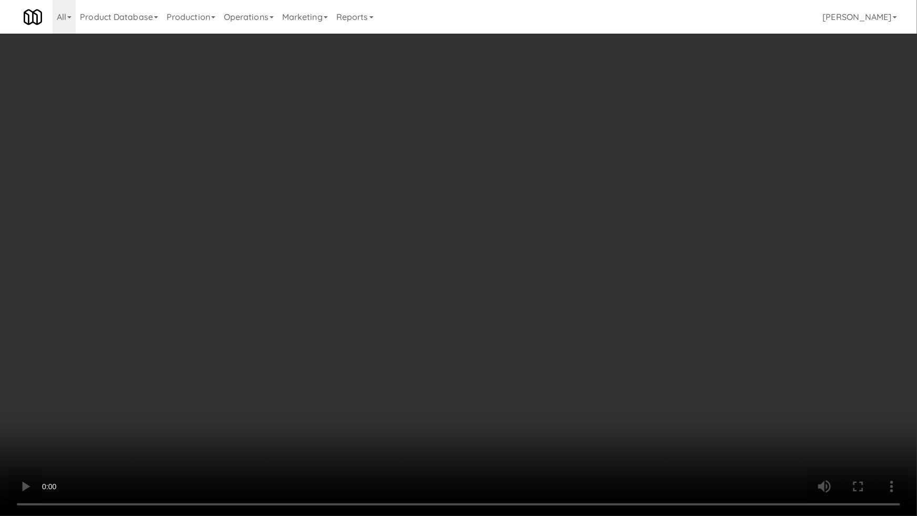
click at [326, 374] on video at bounding box center [458, 258] width 917 height 516
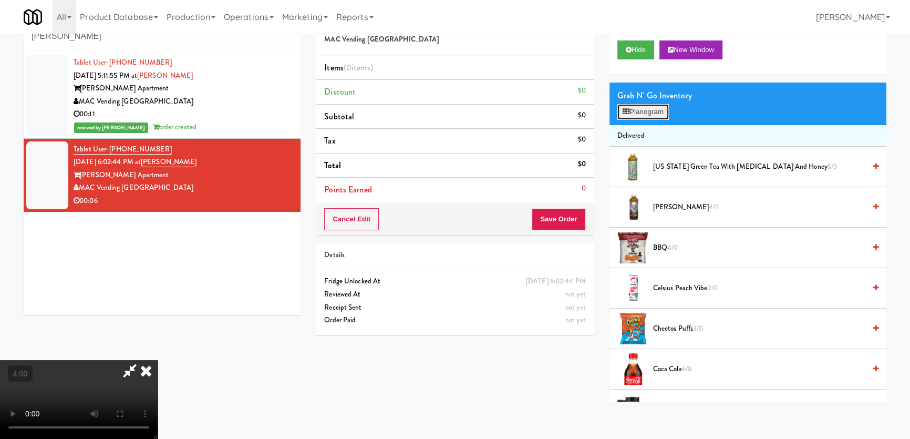
click at [642, 114] on button "Planogram" at bounding box center [644, 112] width 52 height 16
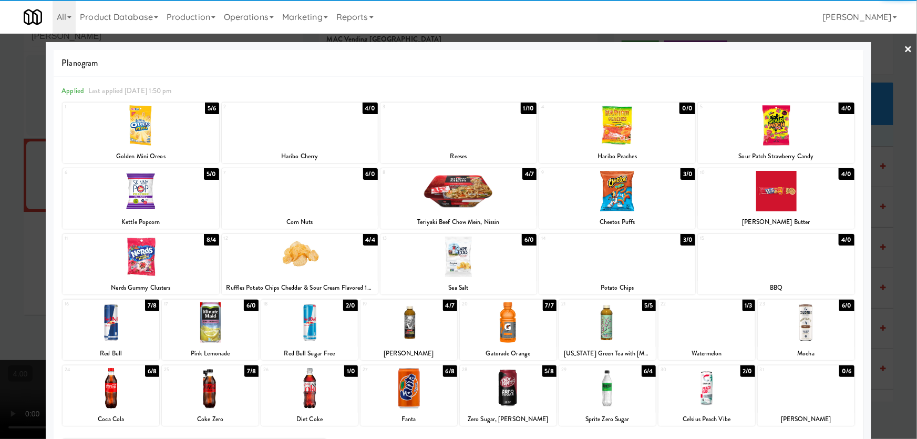
click at [582, 270] on div at bounding box center [617, 257] width 156 height 40
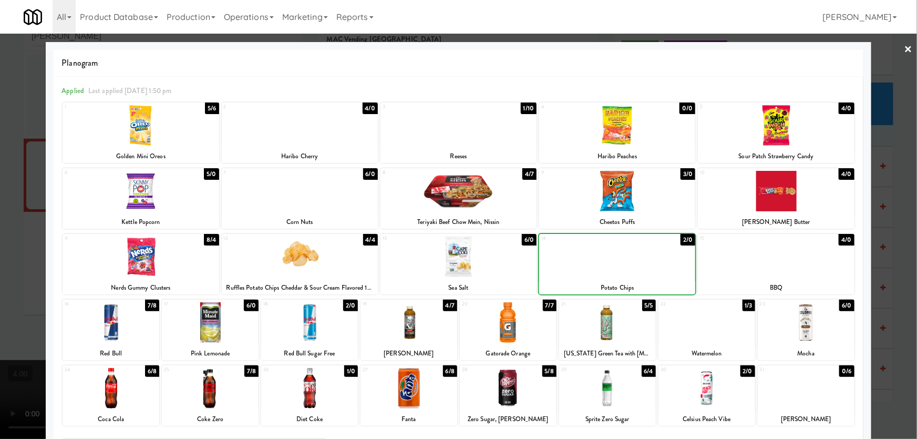
click at [0, 216] on div at bounding box center [458, 219] width 917 height 439
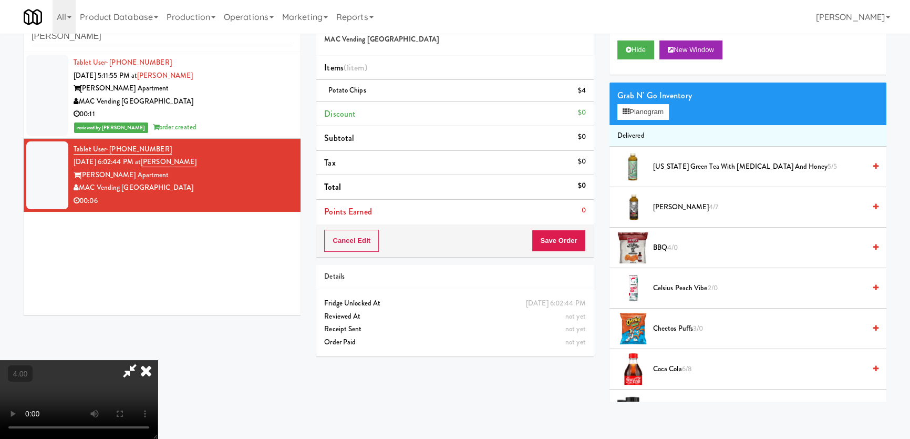
click at [116, 360] on video at bounding box center [79, 399] width 158 height 79
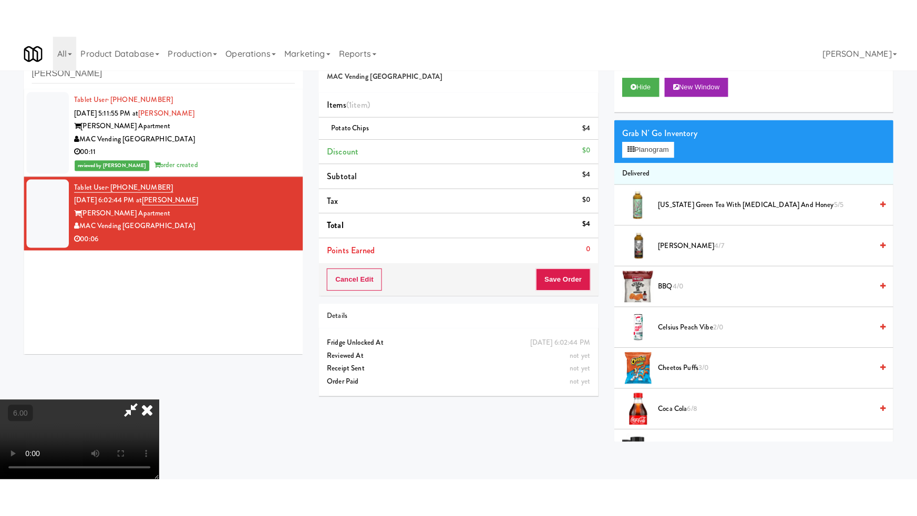
scroll to position [163, 0]
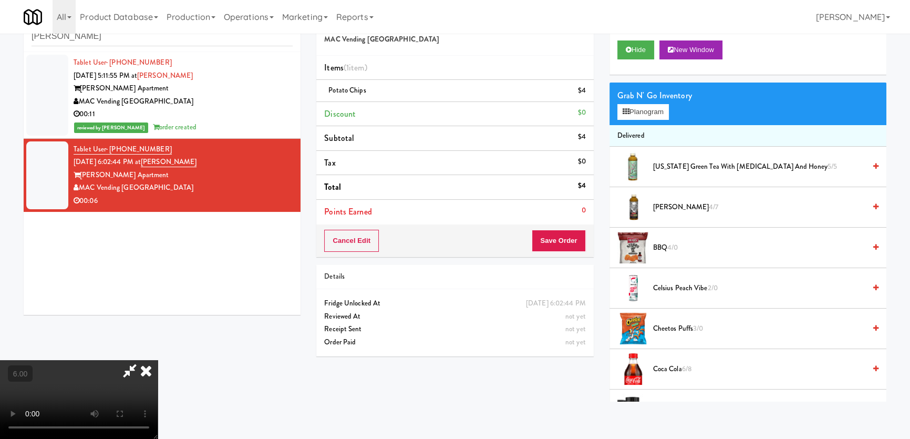
click at [158, 360] on video at bounding box center [79, 399] width 158 height 79
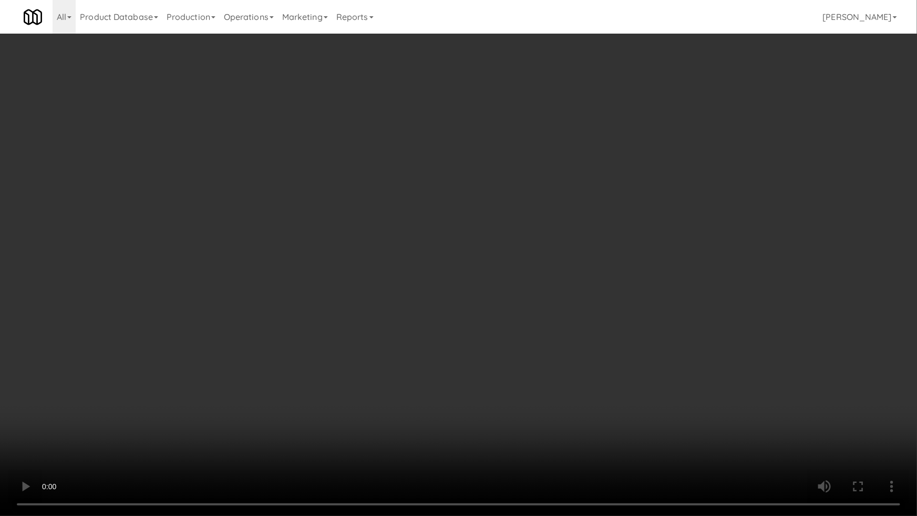
click at [608, 134] on video at bounding box center [458, 258] width 917 height 516
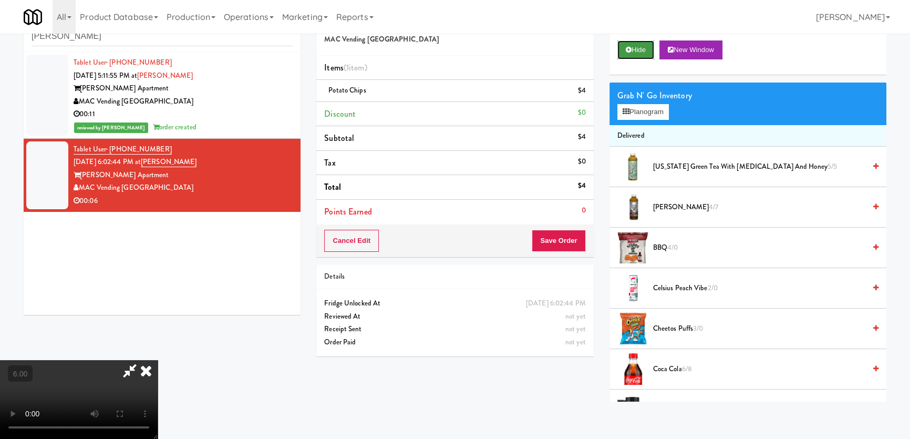
click at [626, 43] on button "Hide" at bounding box center [636, 49] width 37 height 19
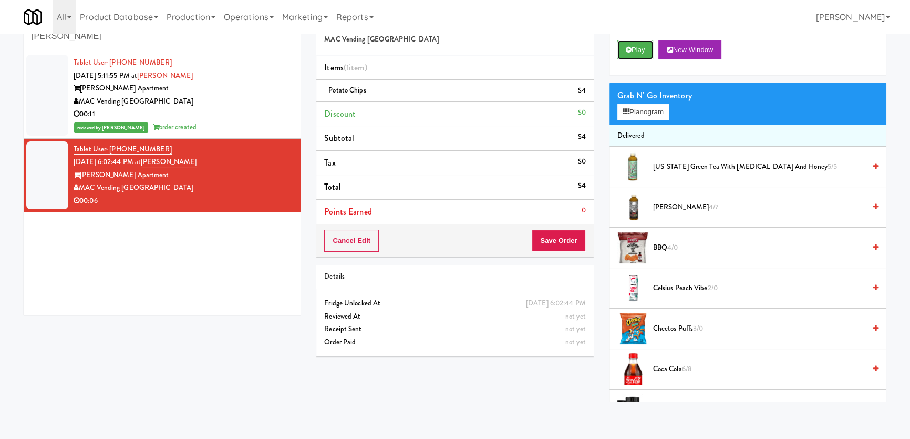
scroll to position [0, 0]
click at [567, 224] on div "Cancel Edit Save Order" at bounding box center [454, 240] width 277 height 33
click at [567, 230] on button "Save Order" at bounding box center [559, 241] width 54 height 22
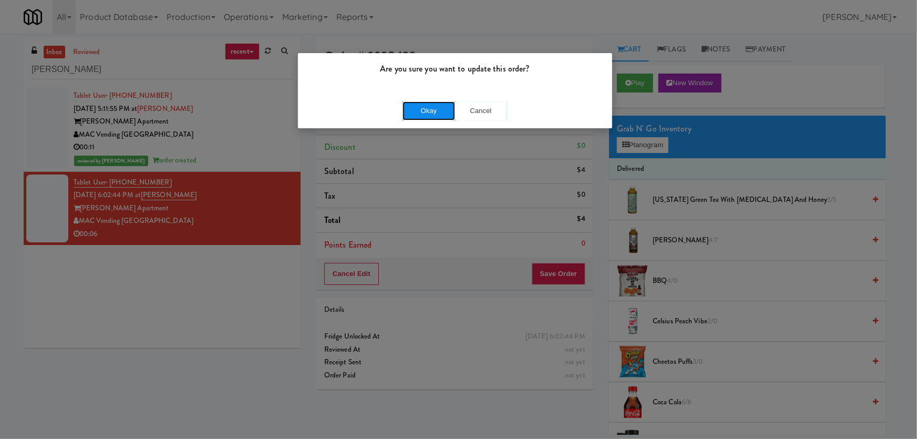
click at [412, 110] on button "Okay" at bounding box center [429, 110] width 53 height 19
